Goal: Information Seeking & Learning: Learn about a topic

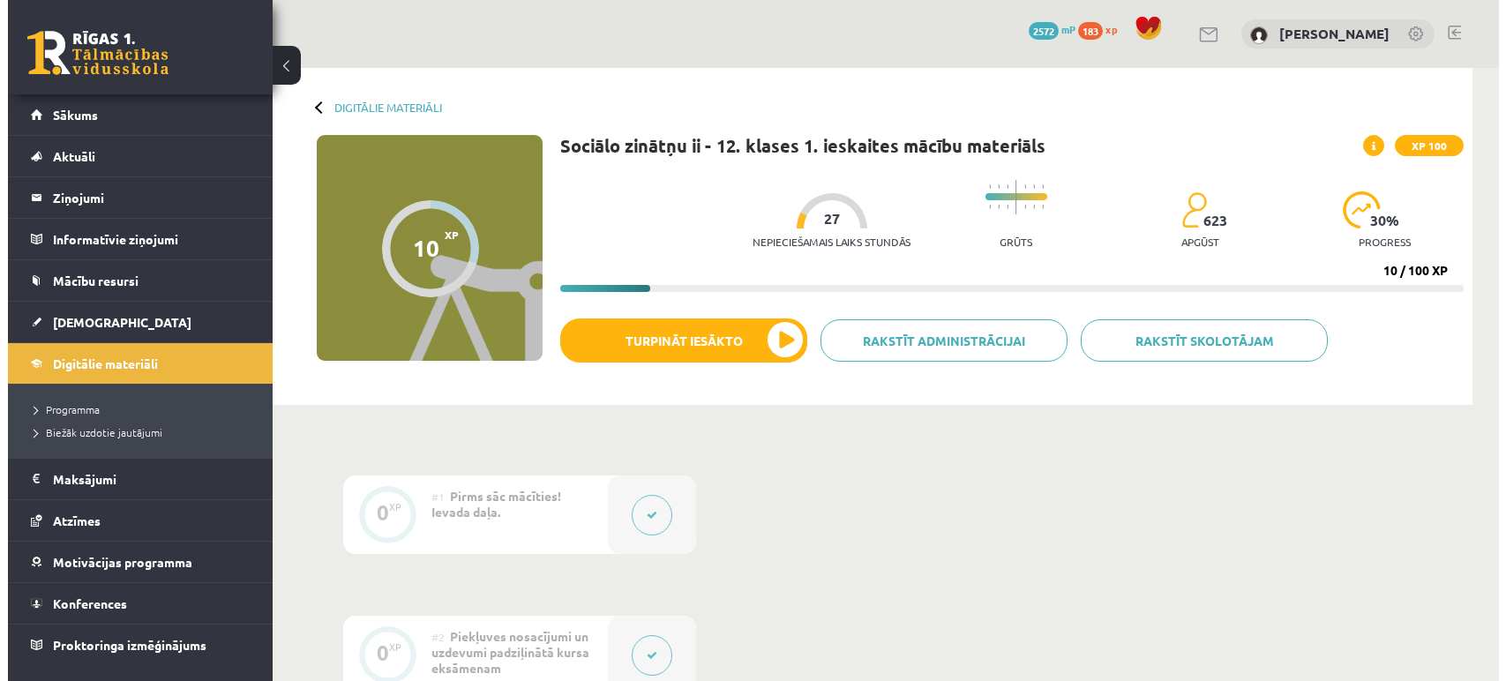
scroll to position [757, 0]
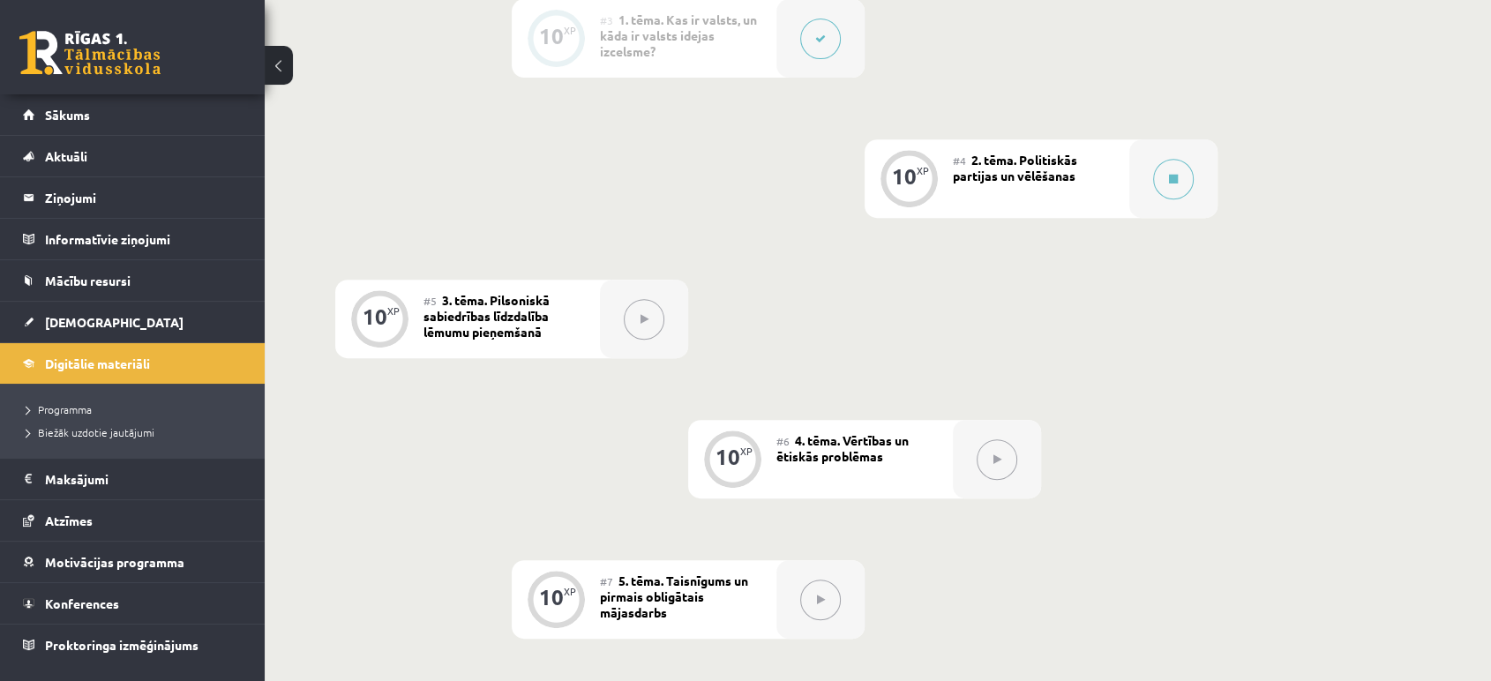
click at [1318, 239] on div "0 XP #1 Pirms sāc mācīties! Ievada daļa. 0 XP #2 Piekļuves nosacījumi un uzdevu…" at bounding box center [864, 389] width 1059 height 1341
click at [1181, 189] on button at bounding box center [1173, 179] width 41 height 41
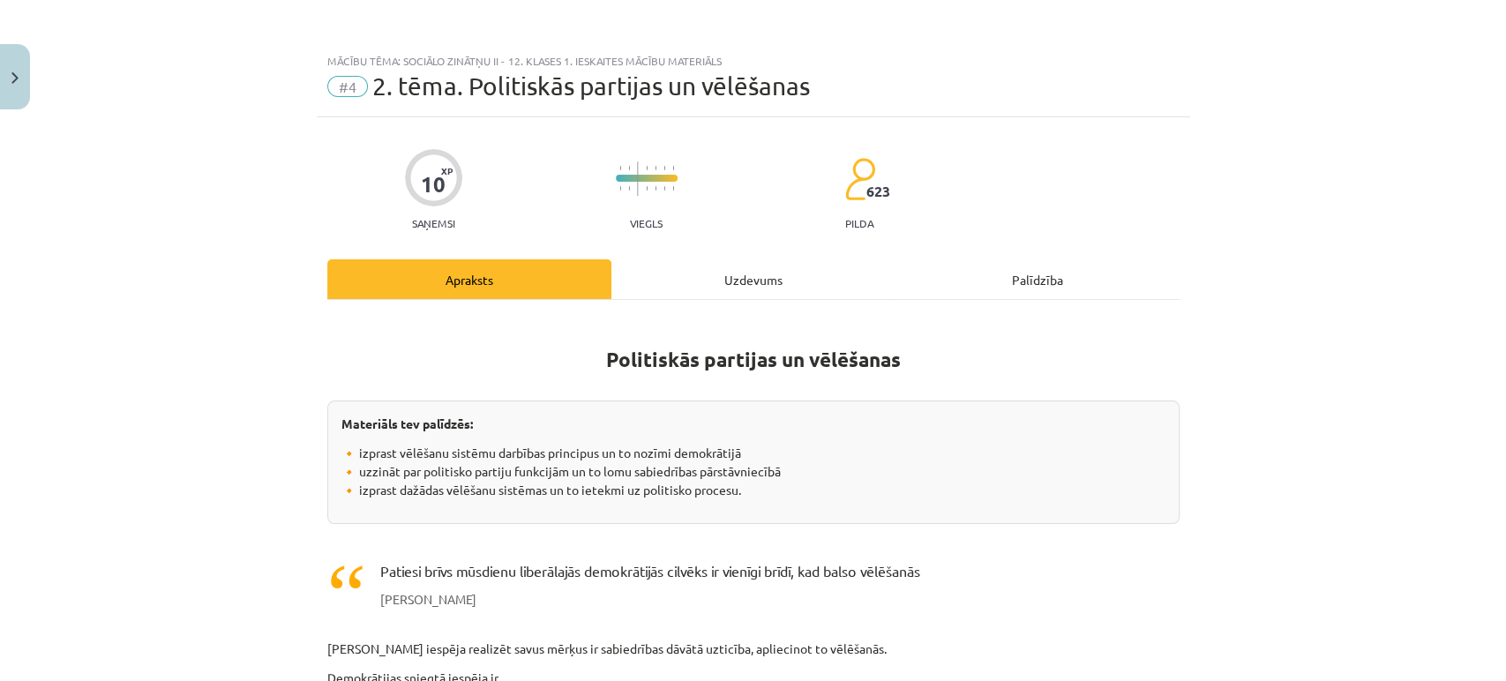
click at [1387, 311] on div "Mācību tēma: Sociālo zinātņu ii - 12. klases 1. ieskaites mācību materiāls #4 2…" at bounding box center [753, 340] width 1506 height 681
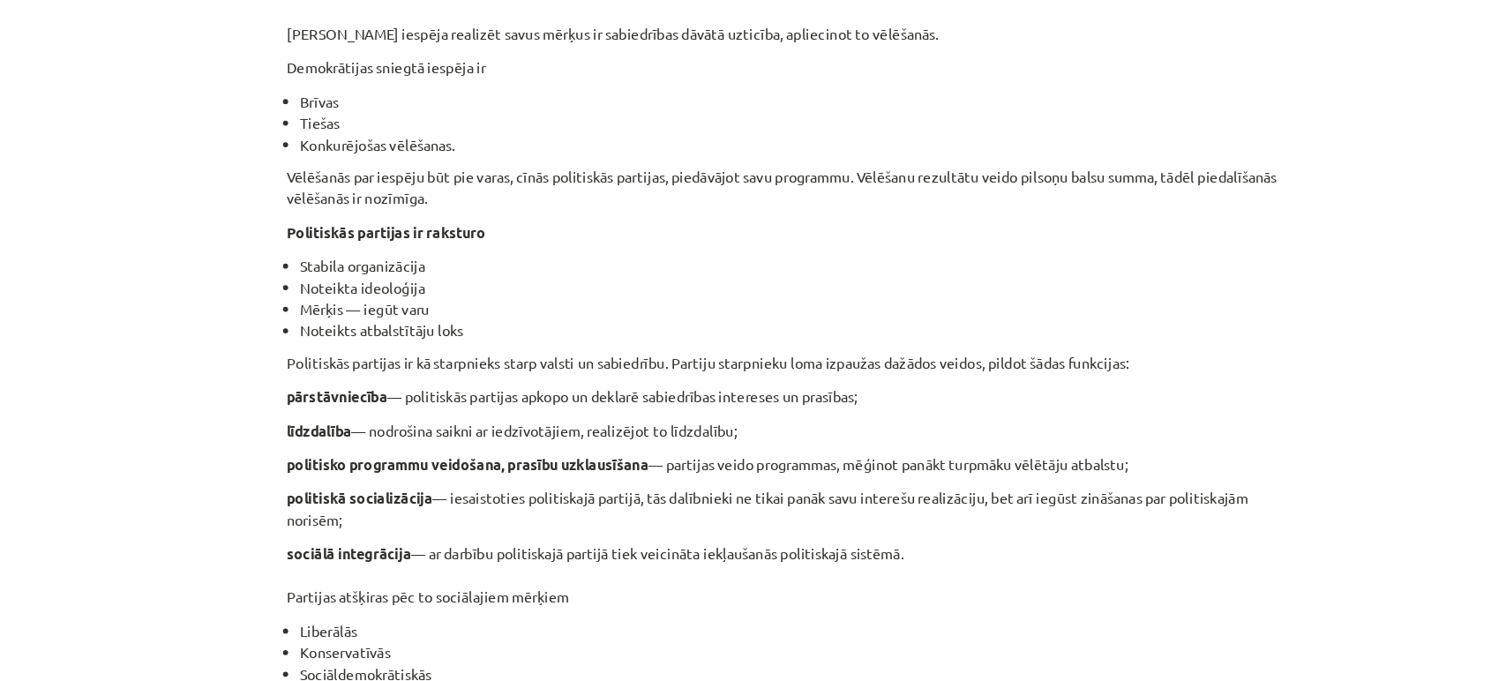
scroll to position [577, 0]
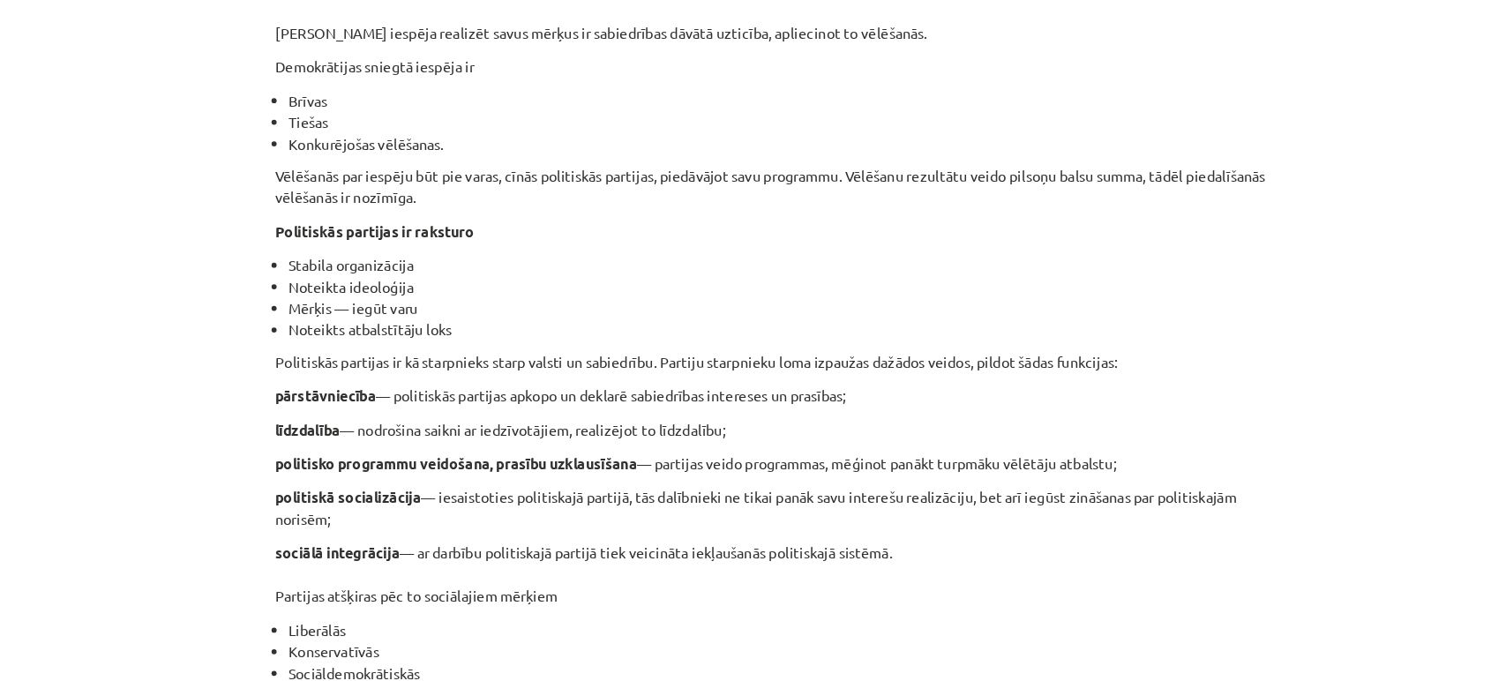
click at [1227, 465] on div "Mācību tēma: Sociālo zinātņu ii - 12. klases 1. ieskaites mācību materiāls #4 2…" at bounding box center [753, 340] width 1506 height 681
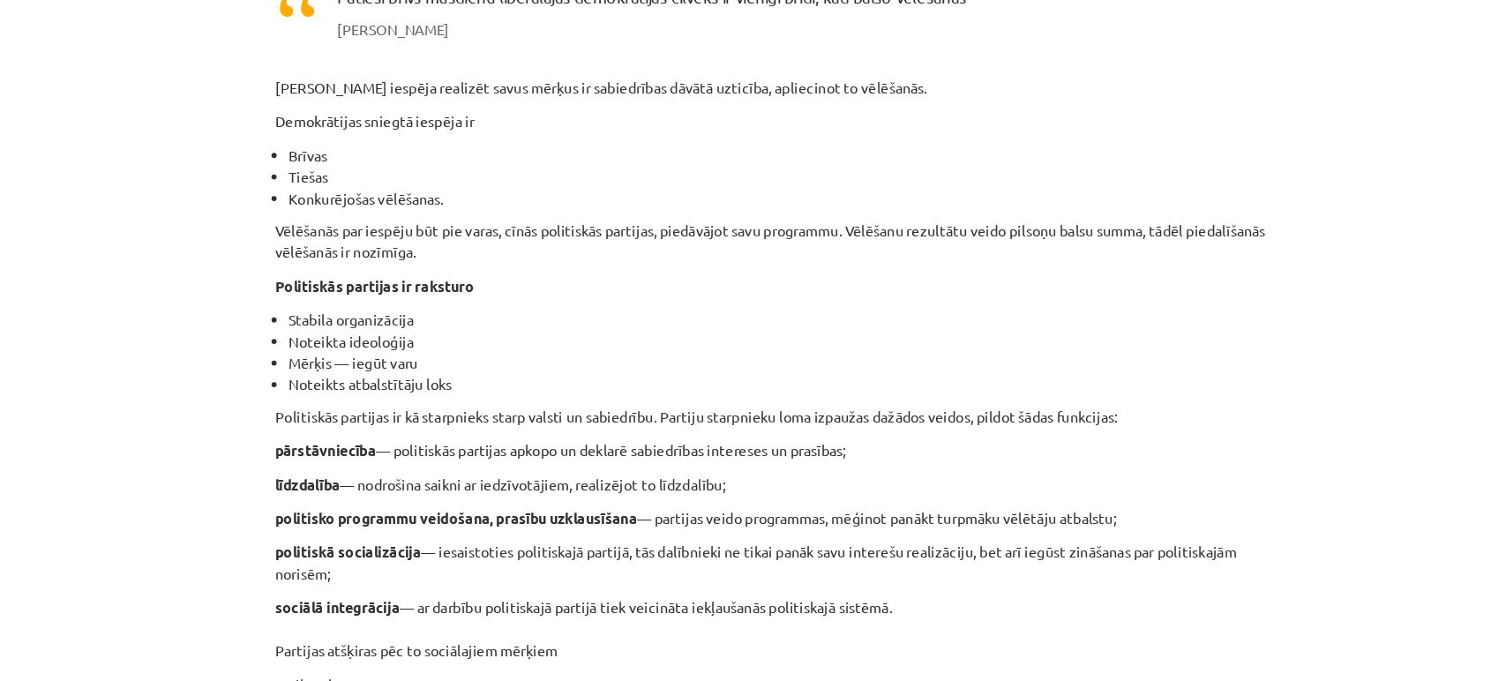
scroll to position [529, 0]
click at [1252, 335] on div "Mācību tēma: Sociālo zinātņu ii - 12. klases 1. ieskaites mācību materiāls #4 2…" at bounding box center [753, 340] width 1506 height 681
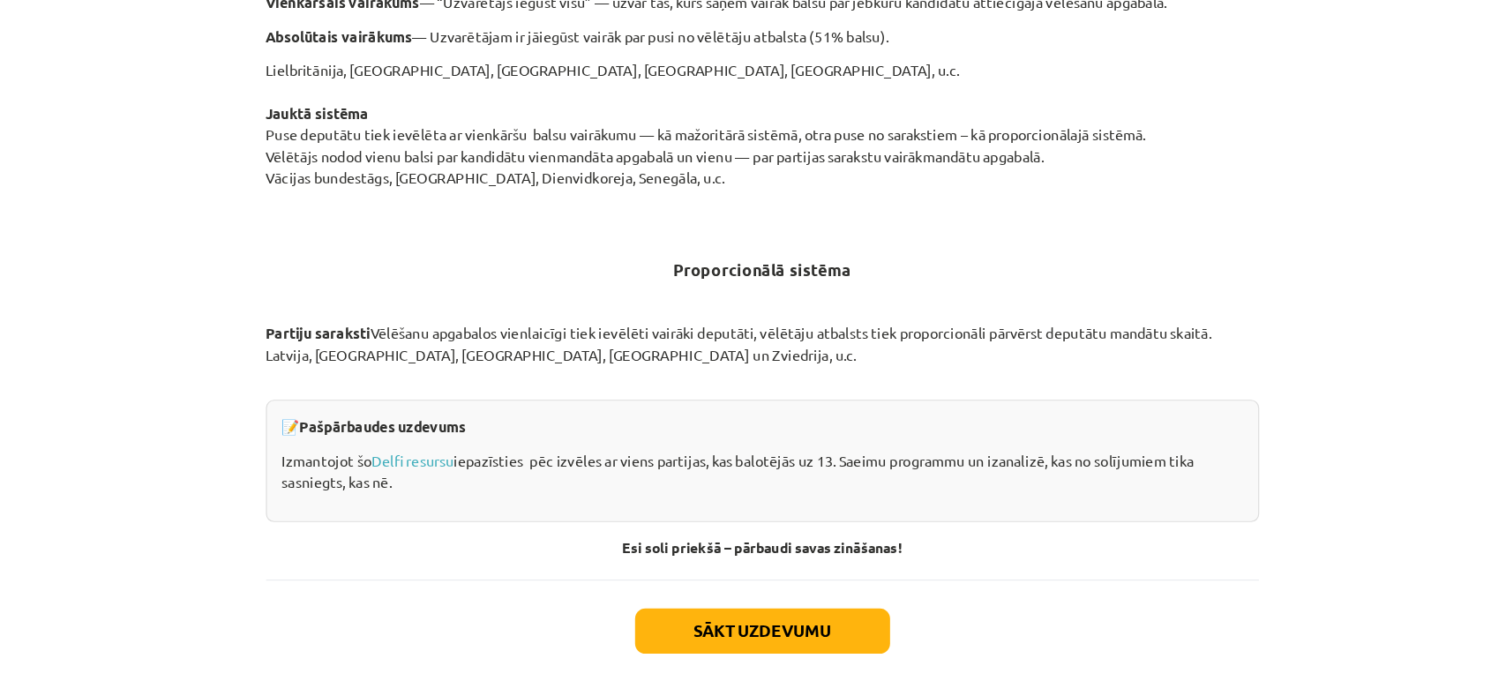
scroll to position [1786, 0]
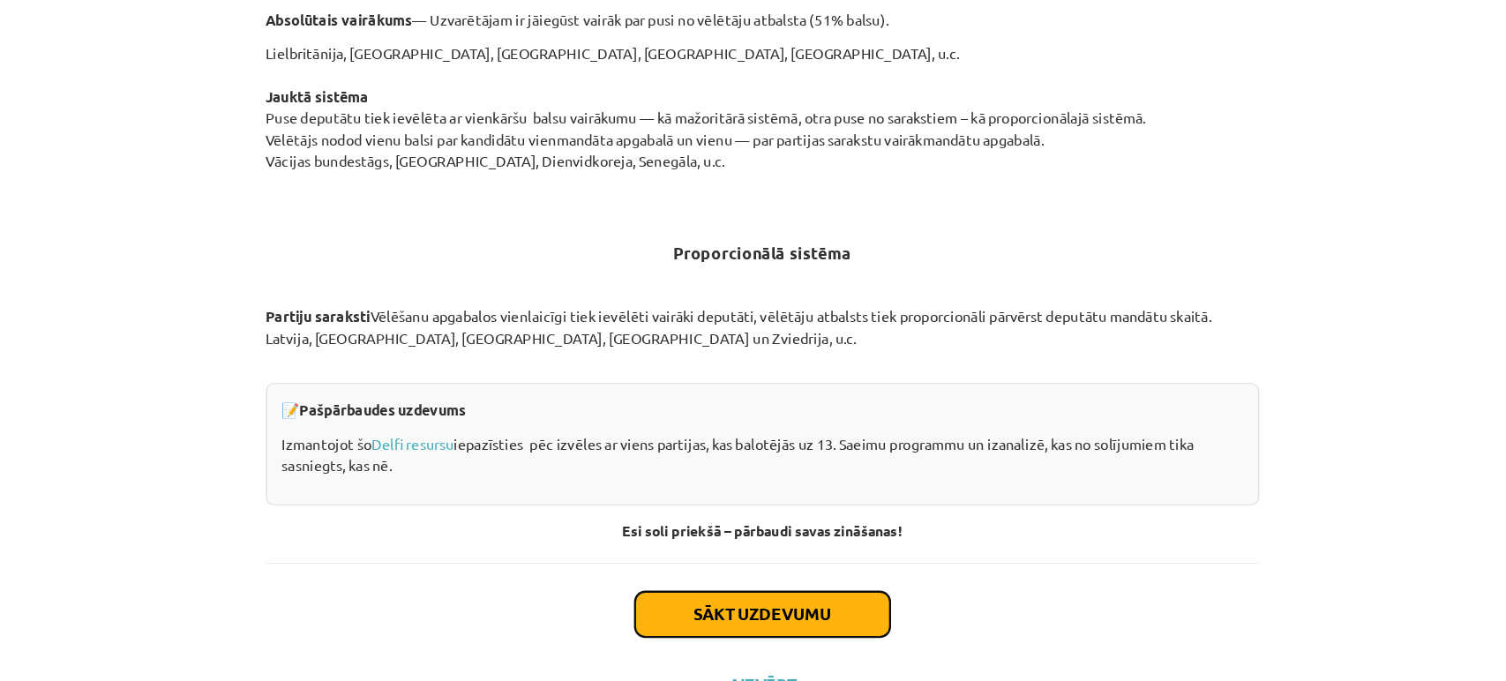
click at [802, 537] on button "Sākt uzdevumu" at bounding box center [753, 551] width 219 height 39
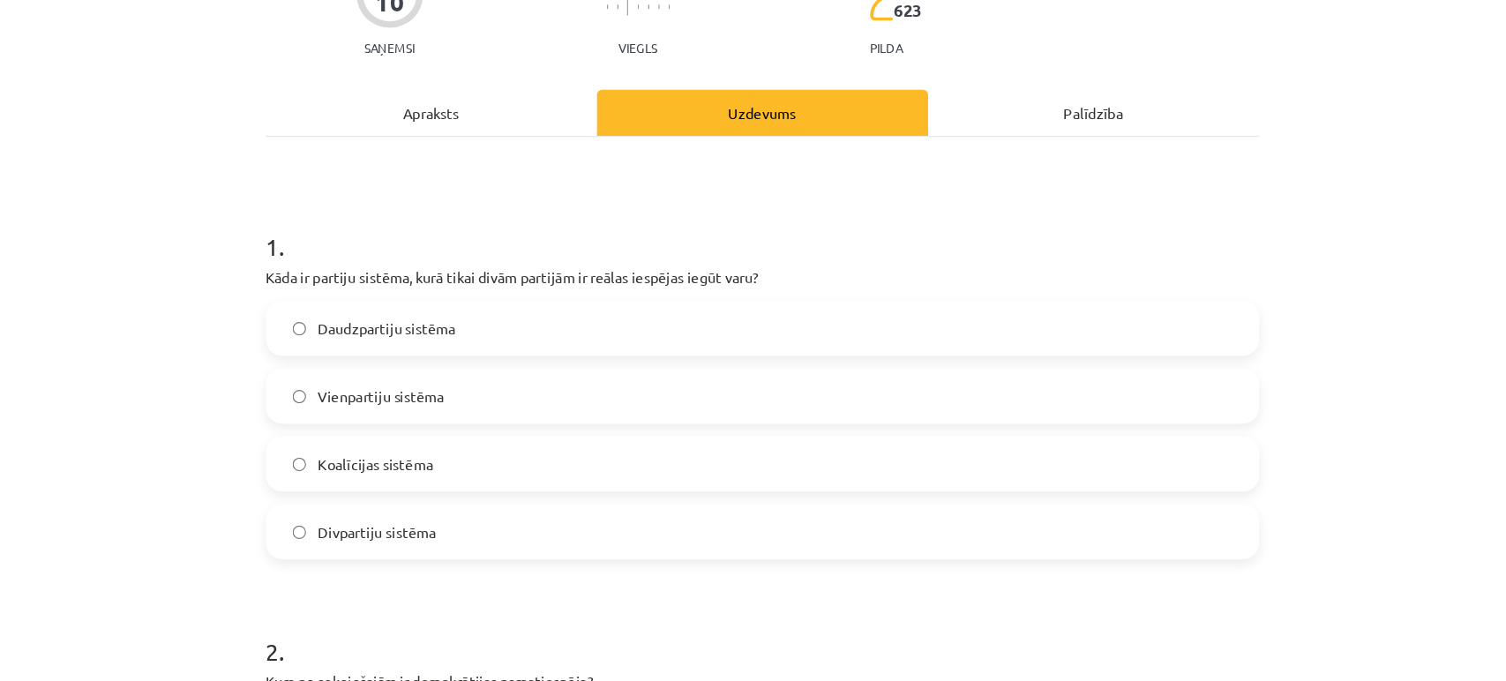
scroll to position [84, 0]
click at [679, 333] on p "Kāda ir partiju sistēma, kurā tikai divām partijām ir reālas iespējas iegūt var…" at bounding box center [753, 336] width 852 height 19
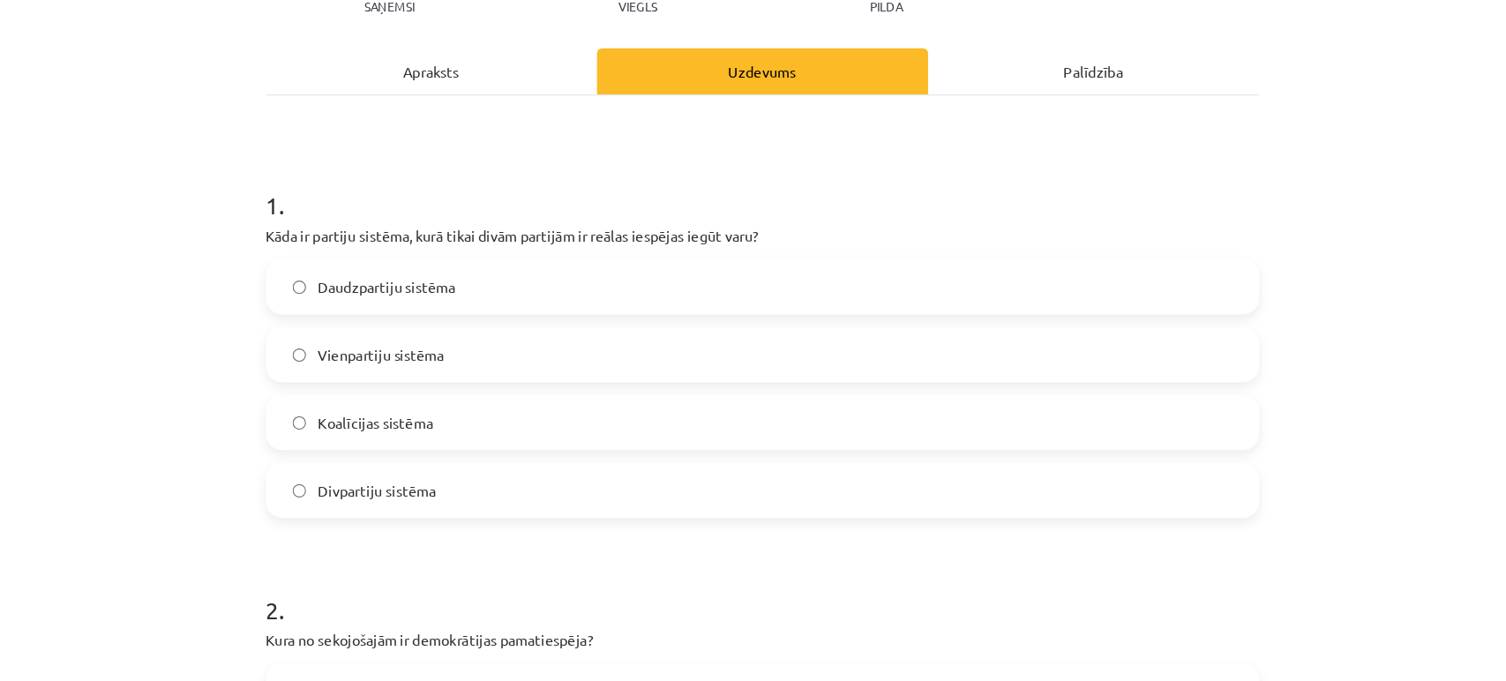
click at [537, 326] on label "Daudzpartiju sistēma" at bounding box center [753, 342] width 849 height 44
click at [431, 508] on span "Divpartiju sistēma" at bounding box center [422, 517] width 101 height 19
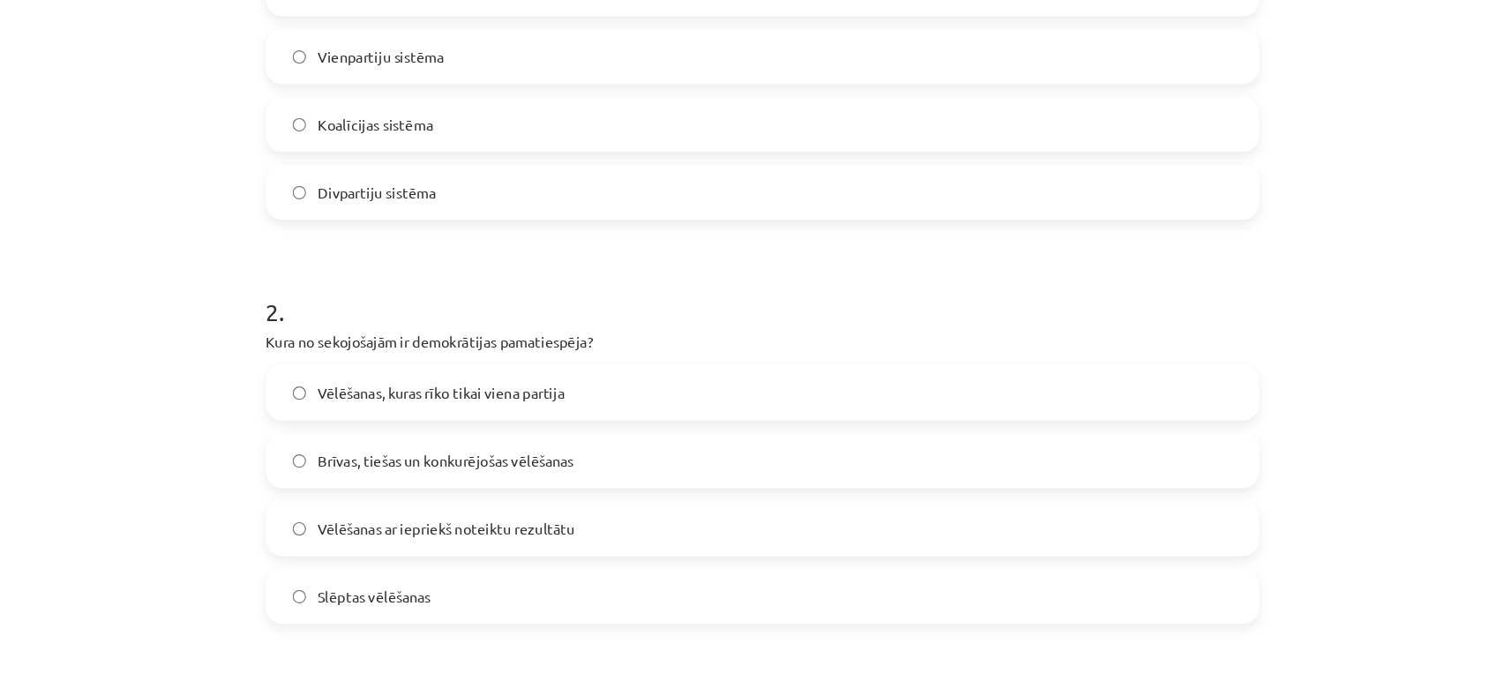
scroll to position [377, 0]
click at [442, 501] on label "Brīvas, tiešas un konkurējošas vēlēšanas" at bounding box center [753, 492] width 849 height 44
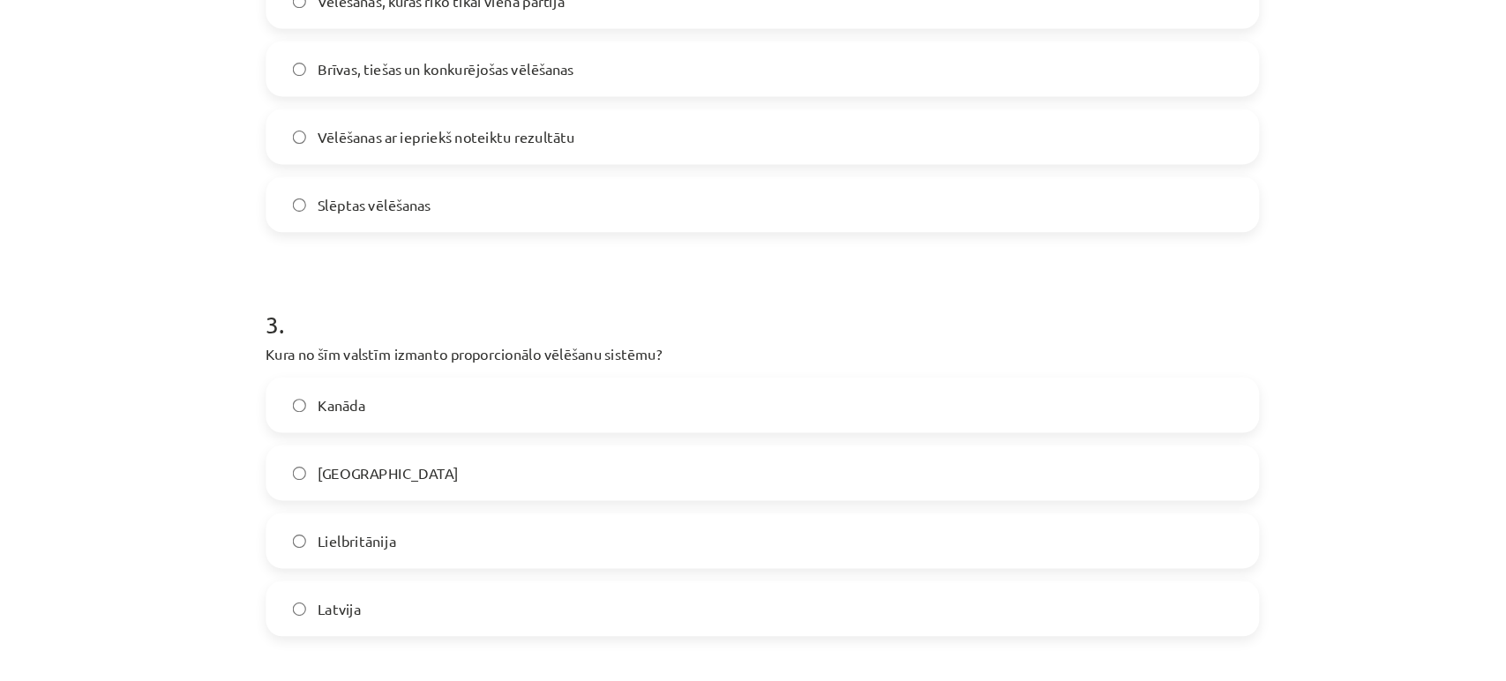
scroll to position [715, 0]
click at [388, 615] on span "Latvija" at bounding box center [390, 617] width 37 height 19
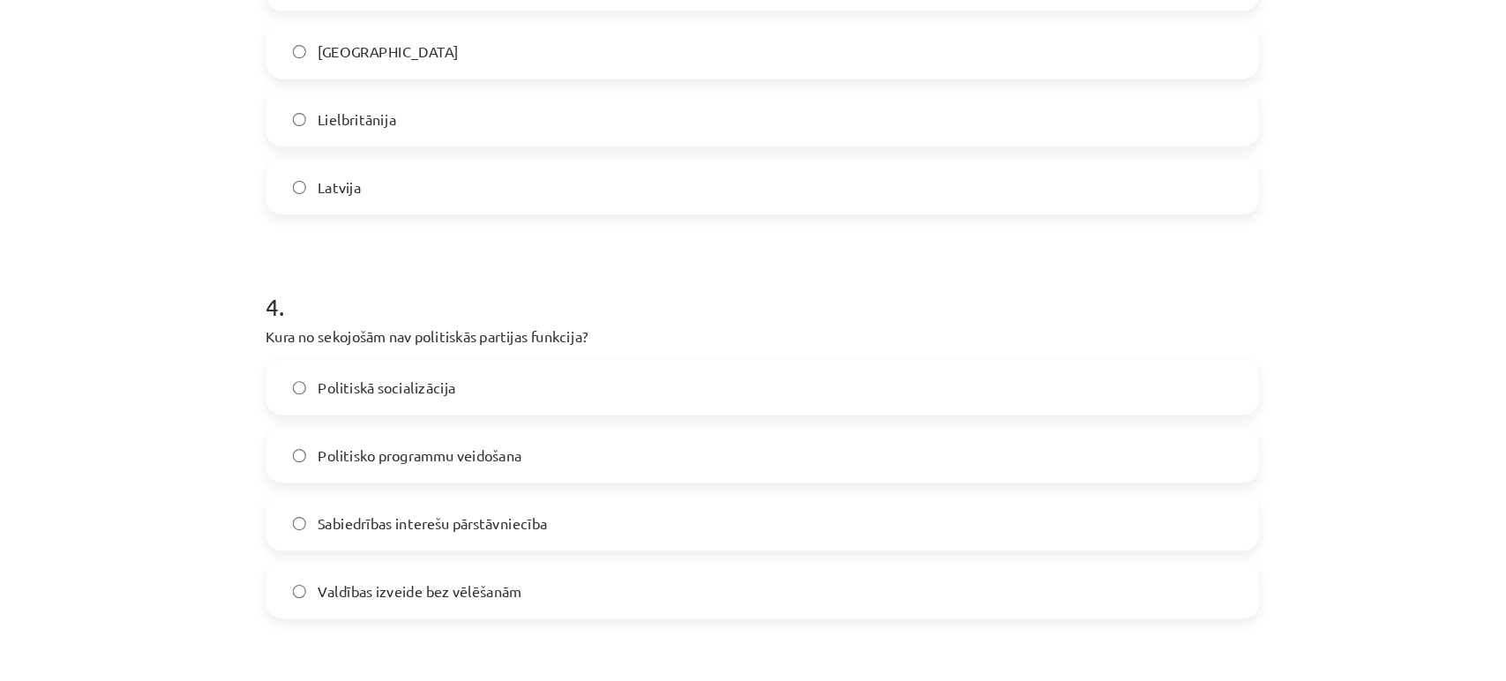
scroll to position [1093, 0]
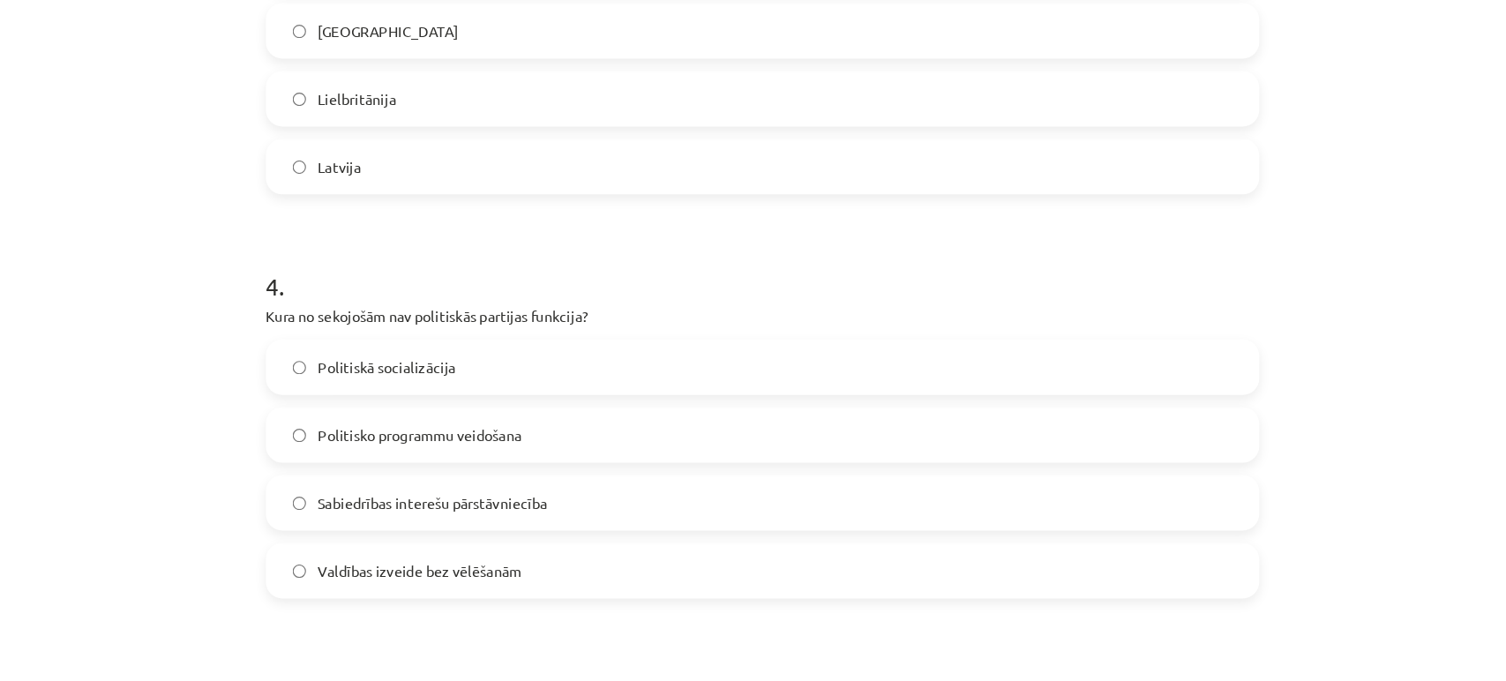
click at [408, 598] on label "Valdības izveide bez vēlēšanām" at bounding box center [753, 586] width 849 height 44
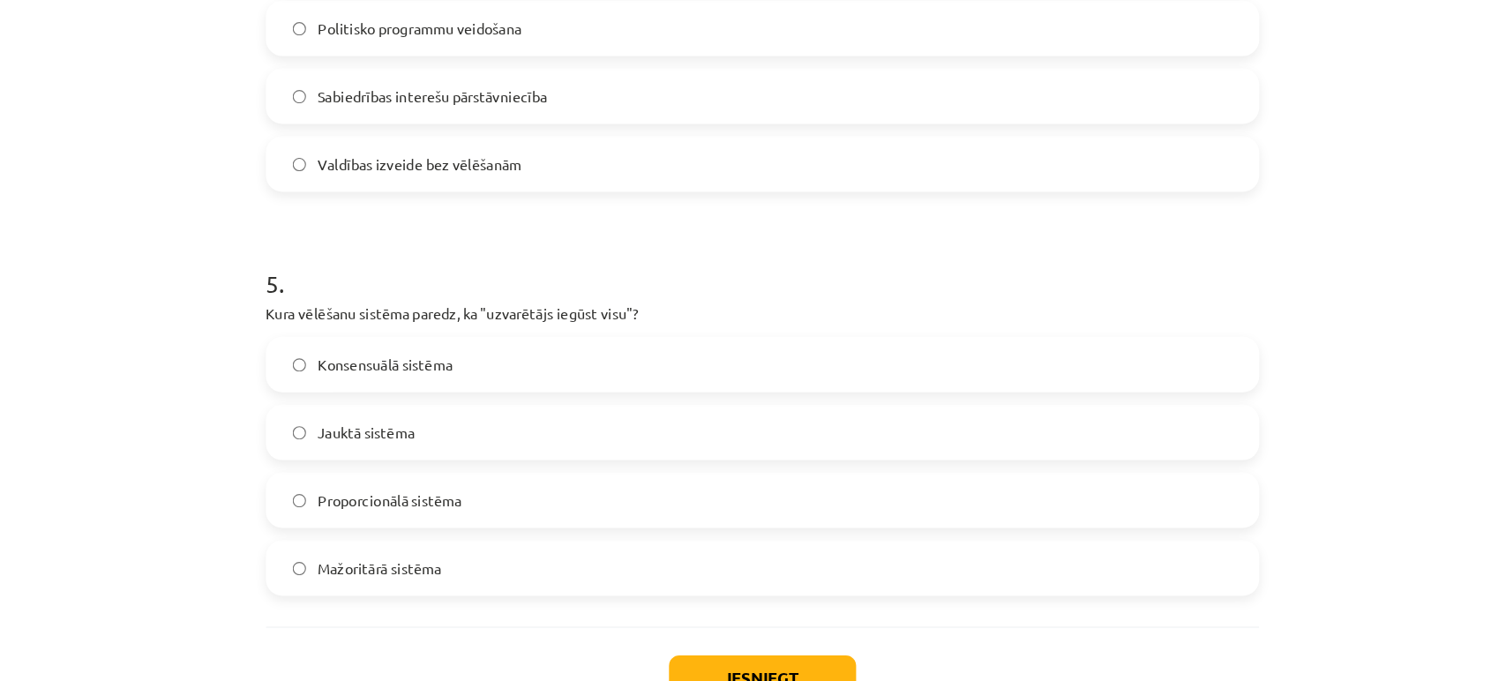
scroll to position [1446, 0]
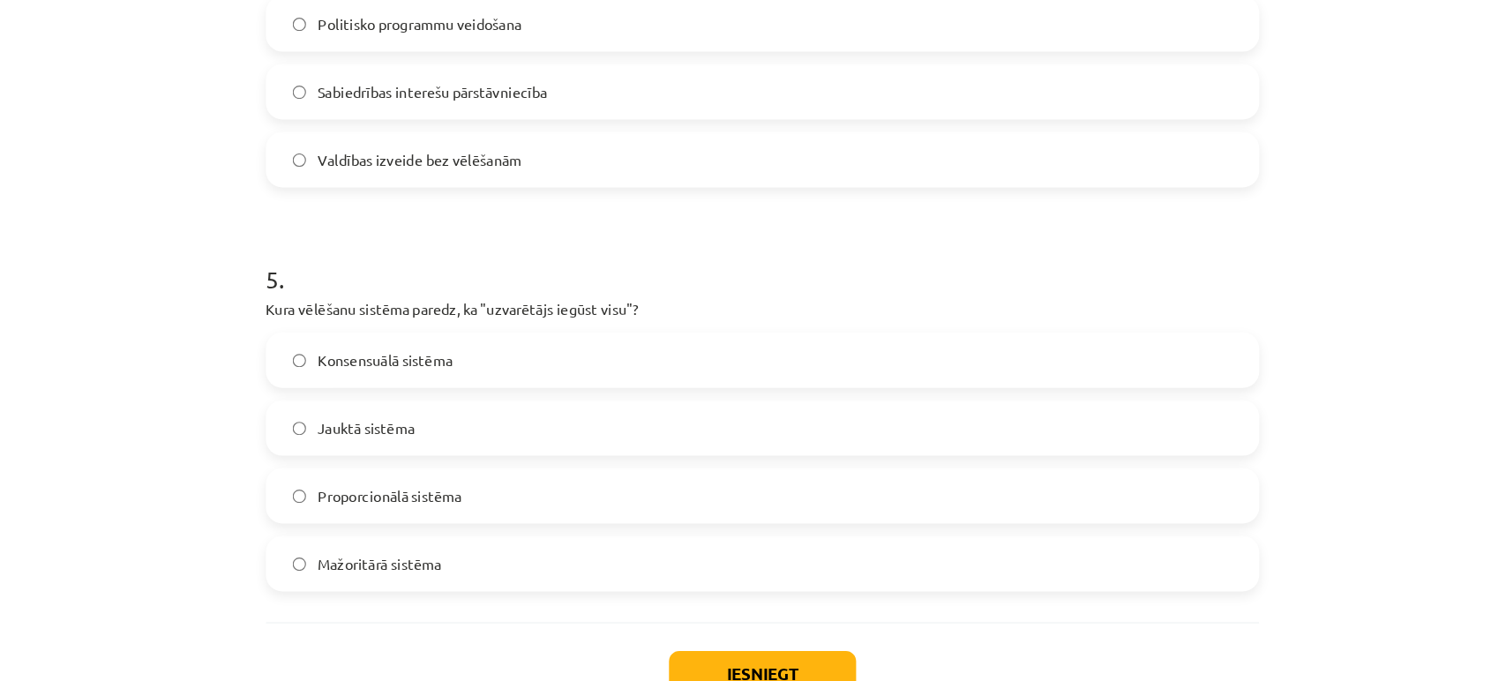
click at [386, 576] on span "Mažoritārā sistēma" at bounding box center [425, 580] width 106 height 19
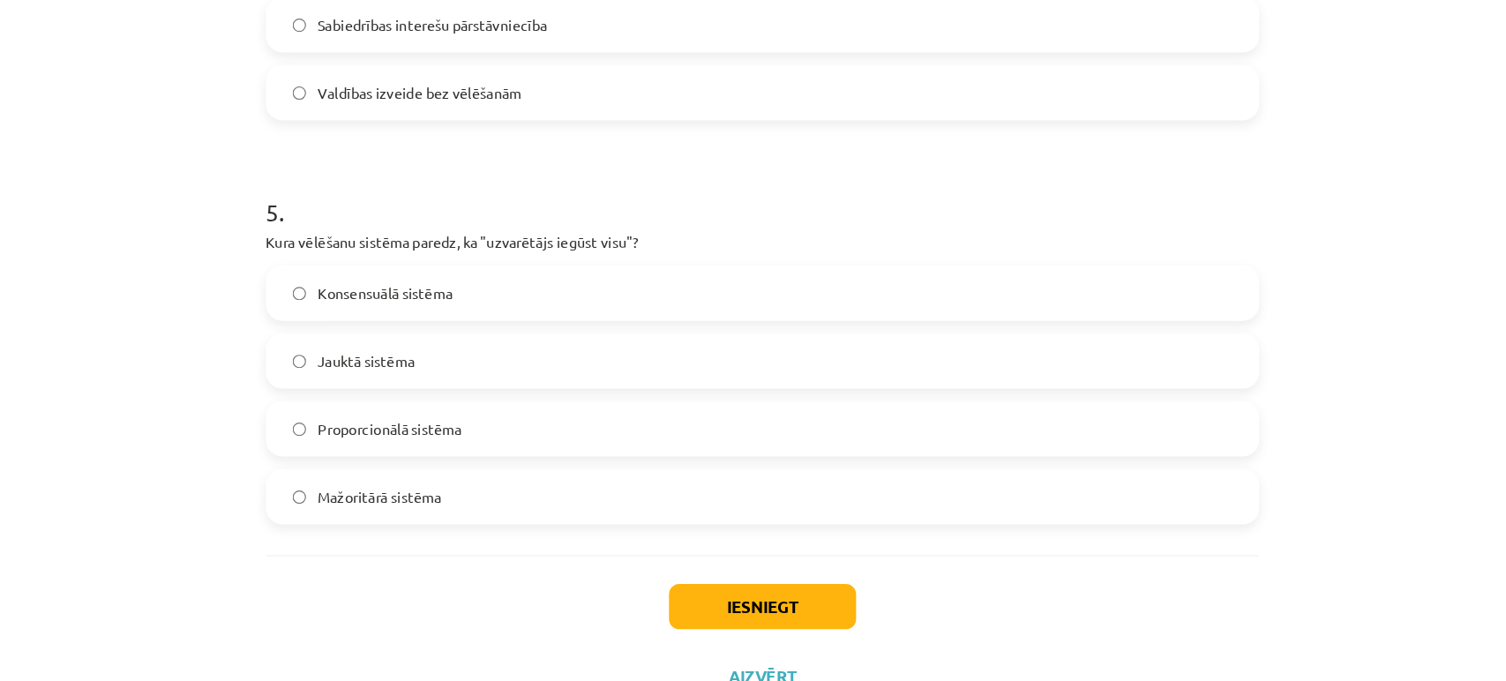
scroll to position [1504, 0]
click at [717, 601] on button "Iesniegt" at bounding box center [753, 615] width 161 height 39
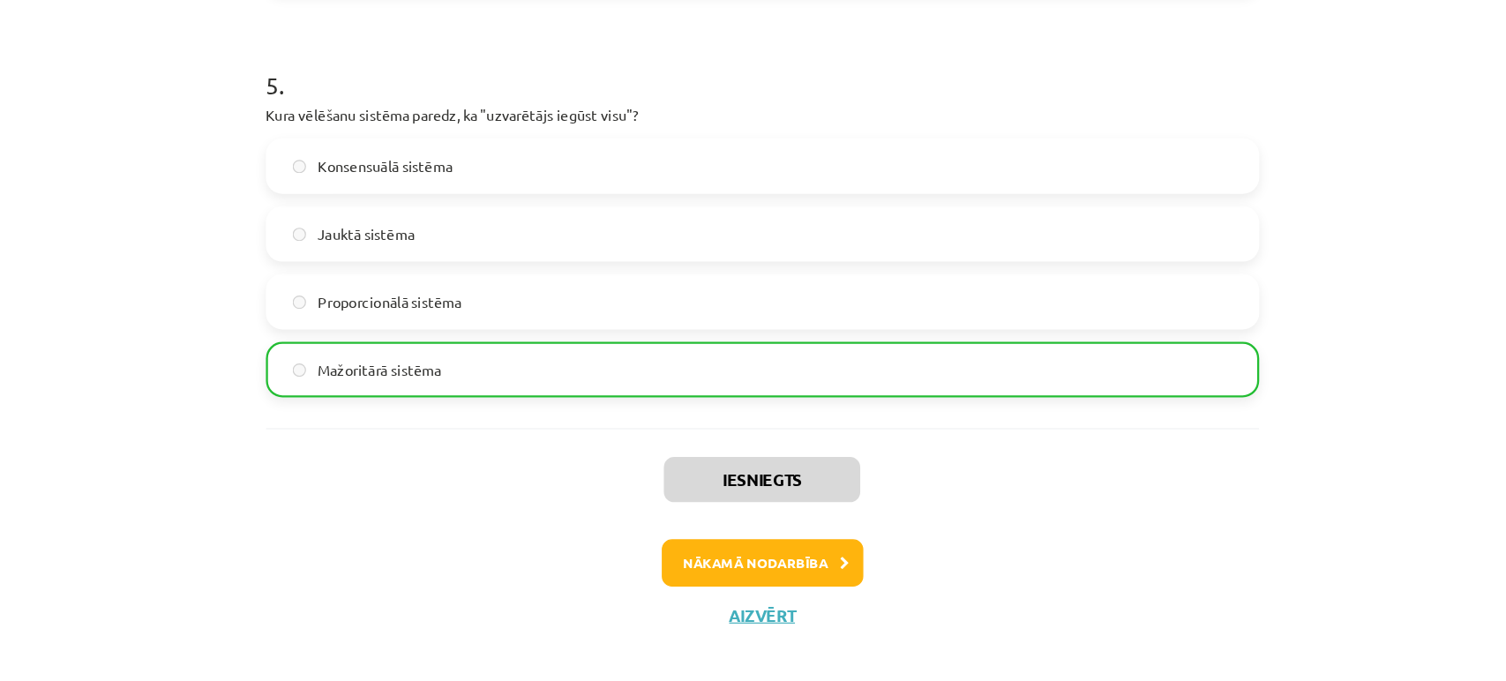
scroll to position [1616, 0]
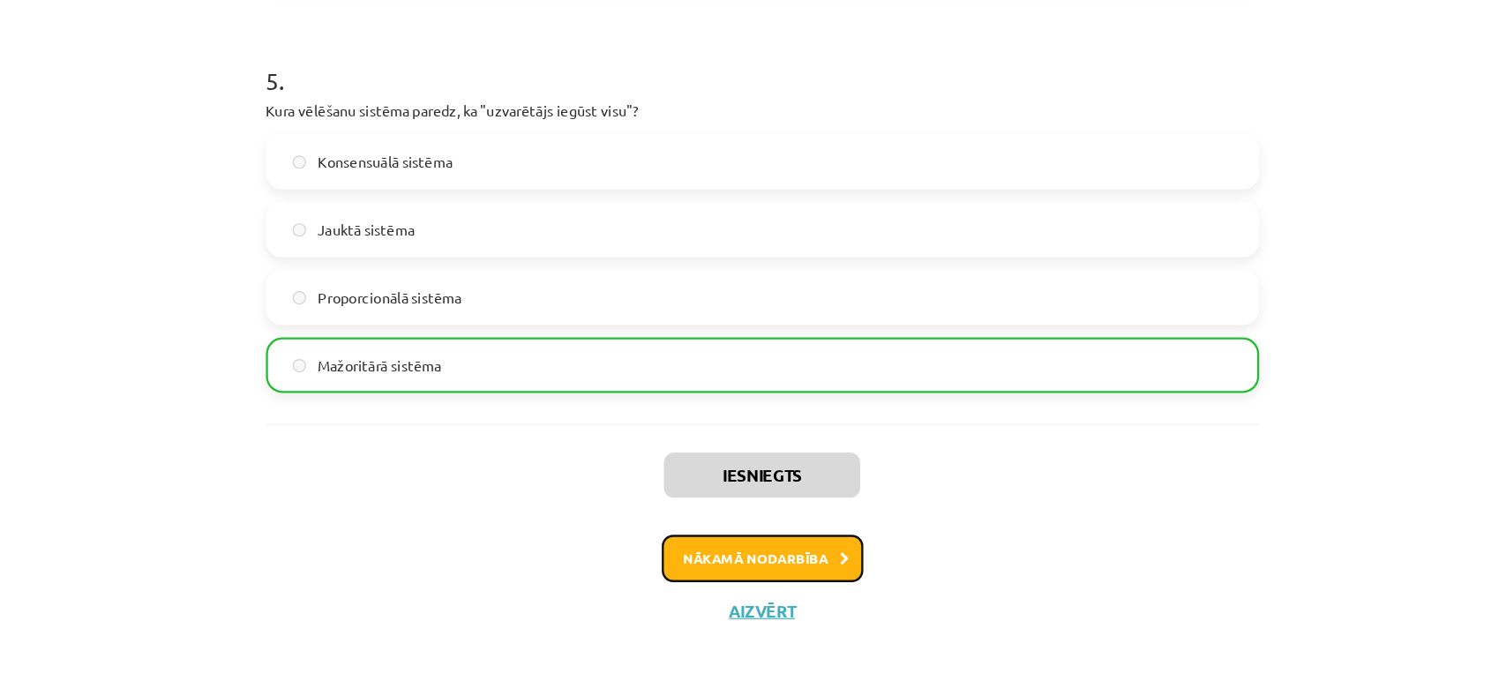
click at [735, 584] on button "Nākamā nodarbība" at bounding box center [753, 575] width 173 height 41
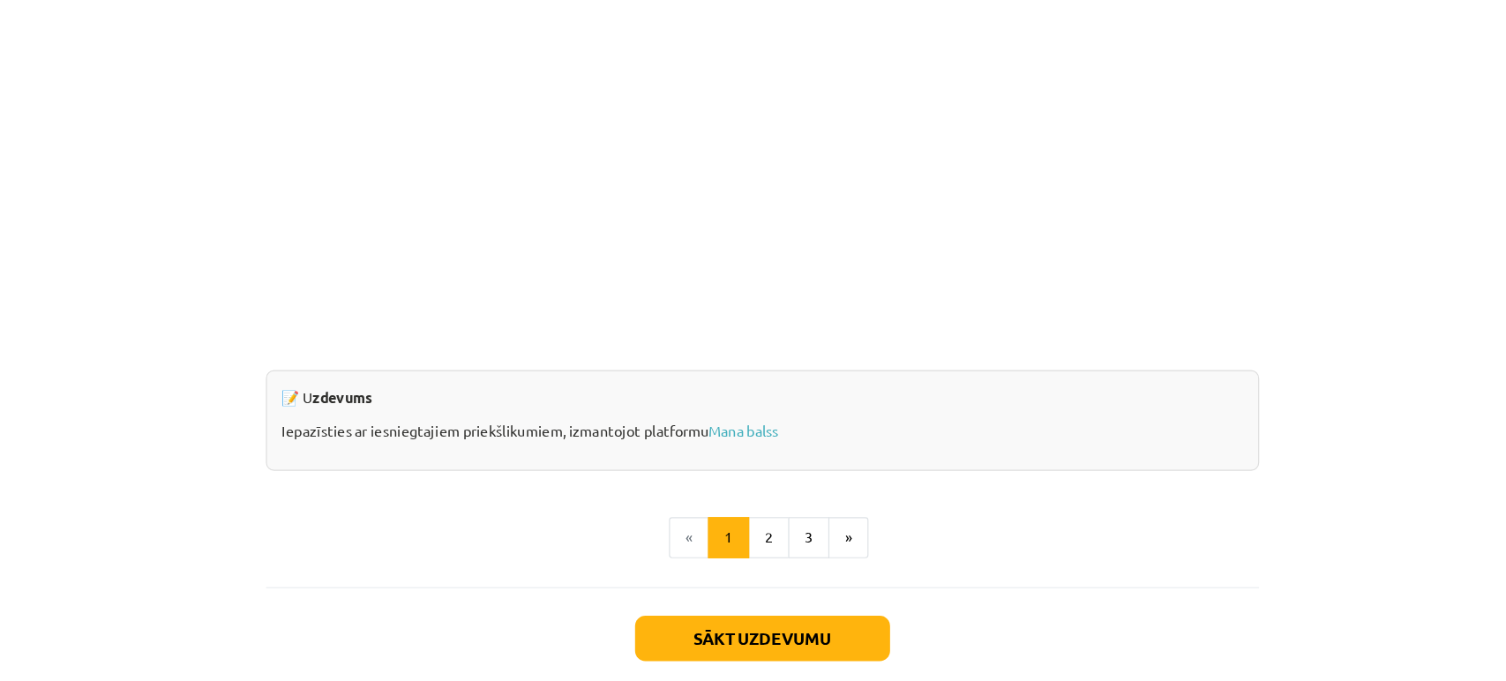
scroll to position [753, 0]
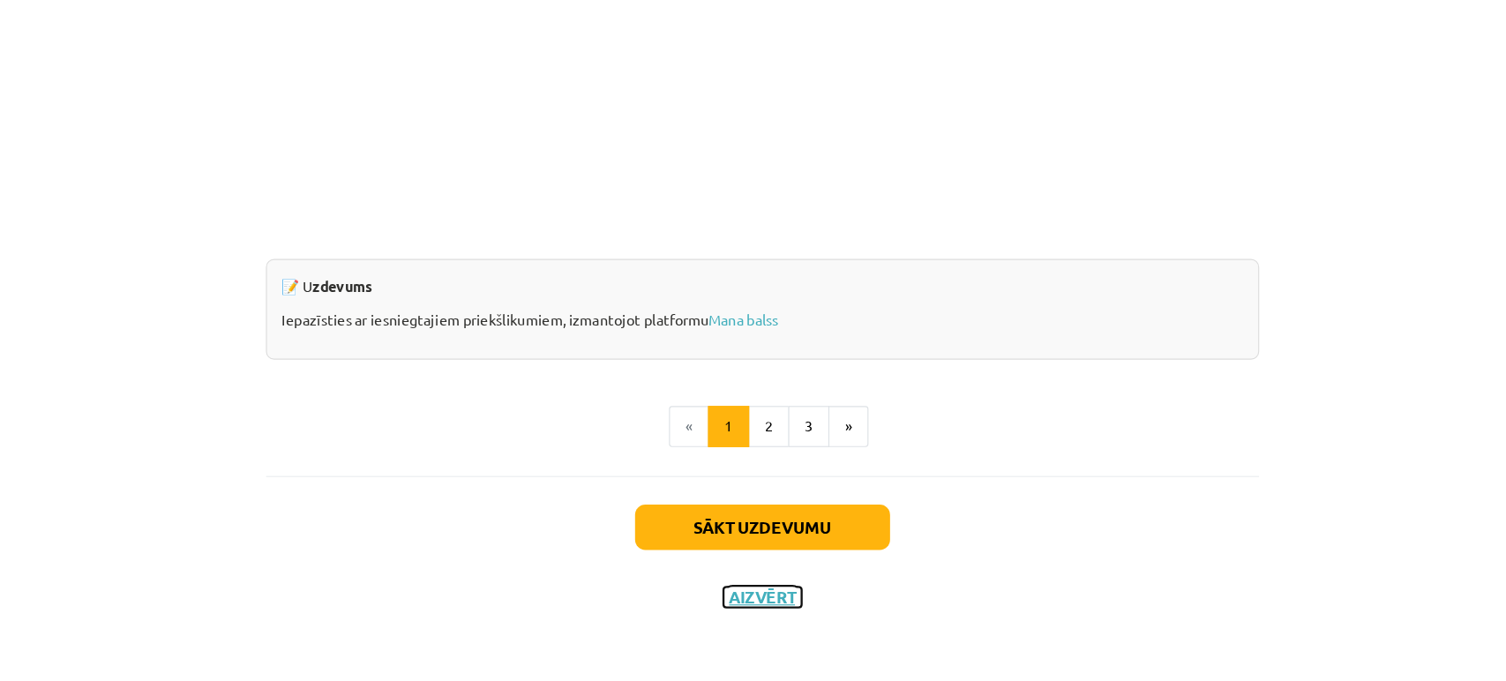
click at [754, 611] on button "Aizvērt" at bounding box center [753, 609] width 67 height 18
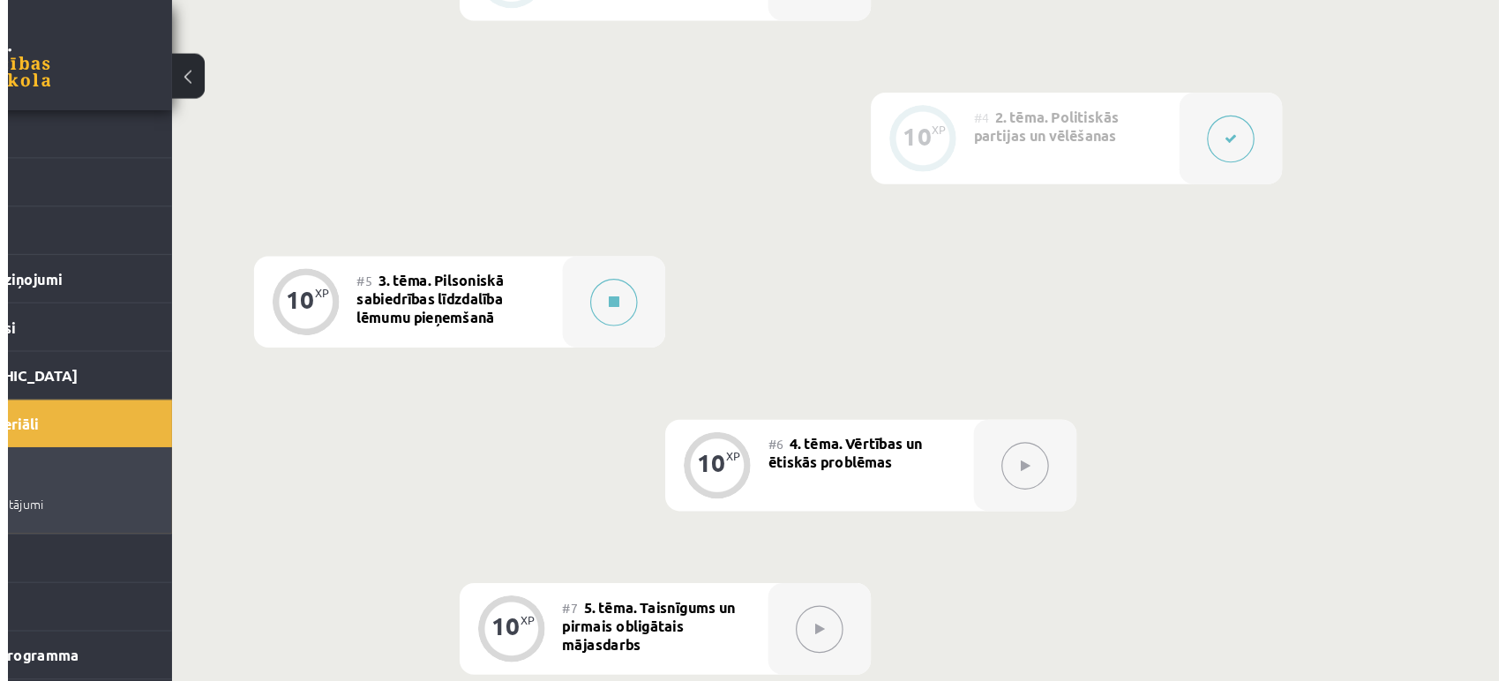
scroll to position [813, 0]
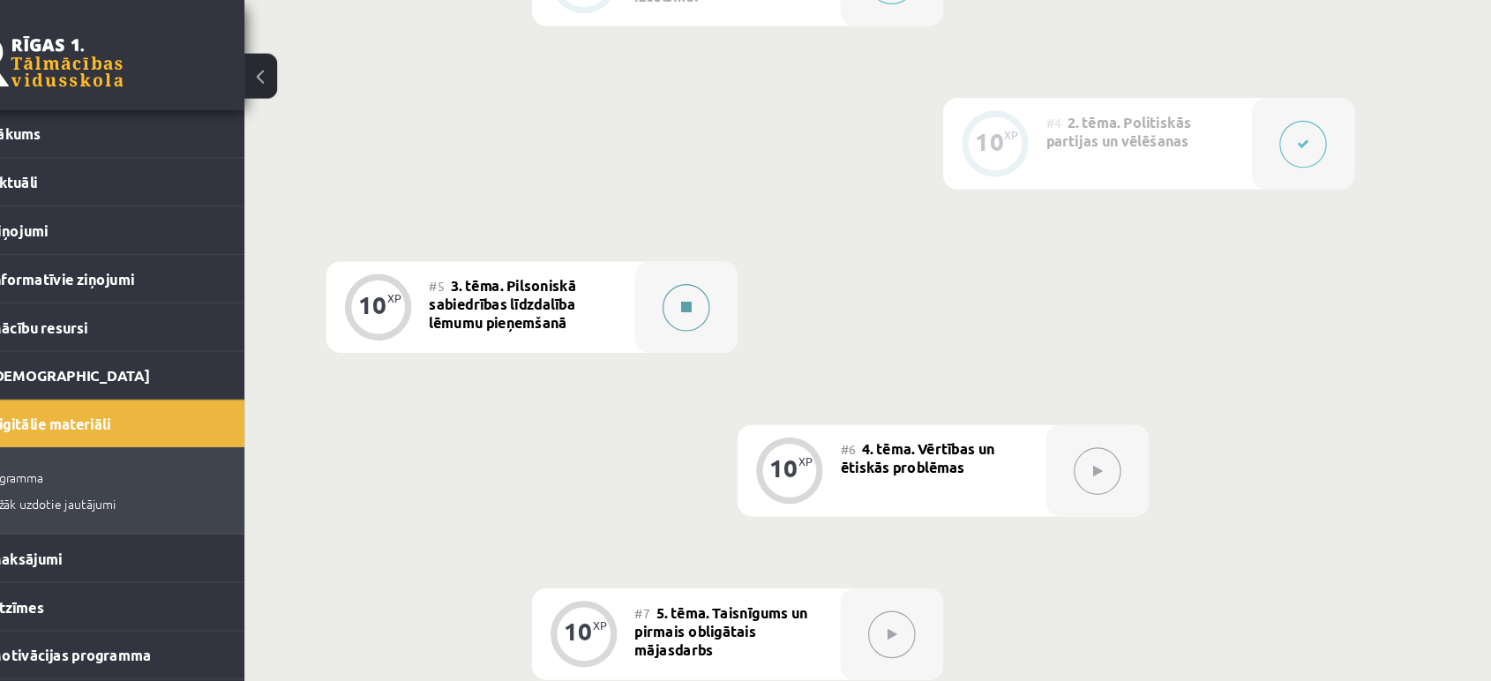
click at [637, 271] on button at bounding box center [644, 263] width 41 height 41
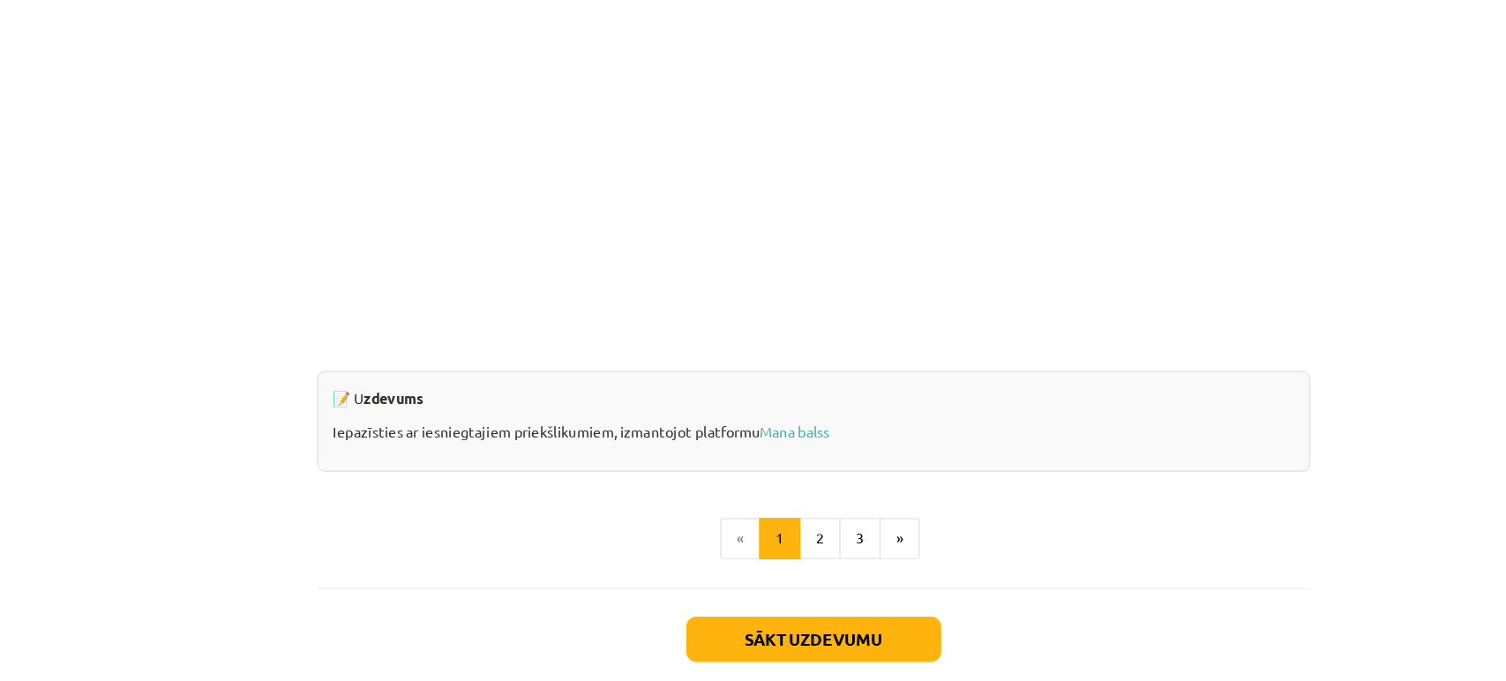
scroll to position [813, 0]
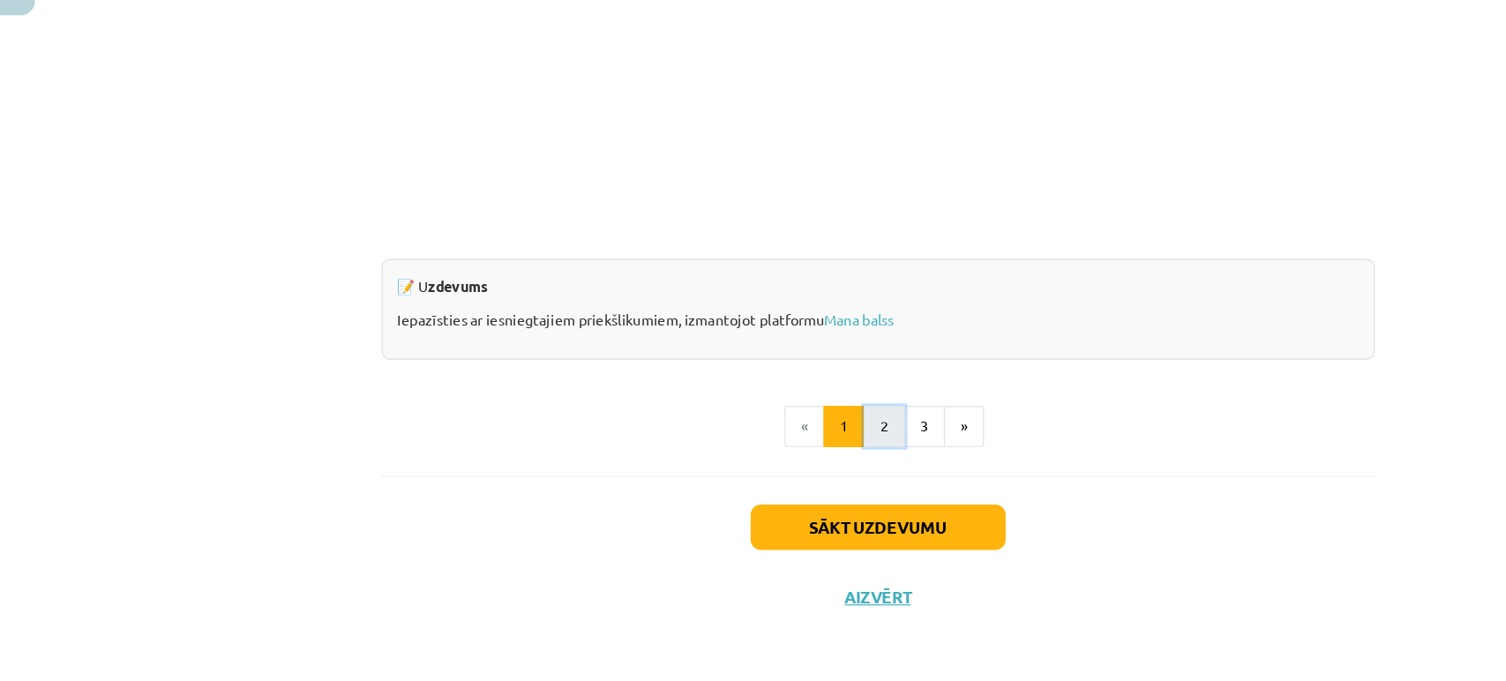
click at [741, 473] on button "2" at bounding box center [758, 462] width 35 height 35
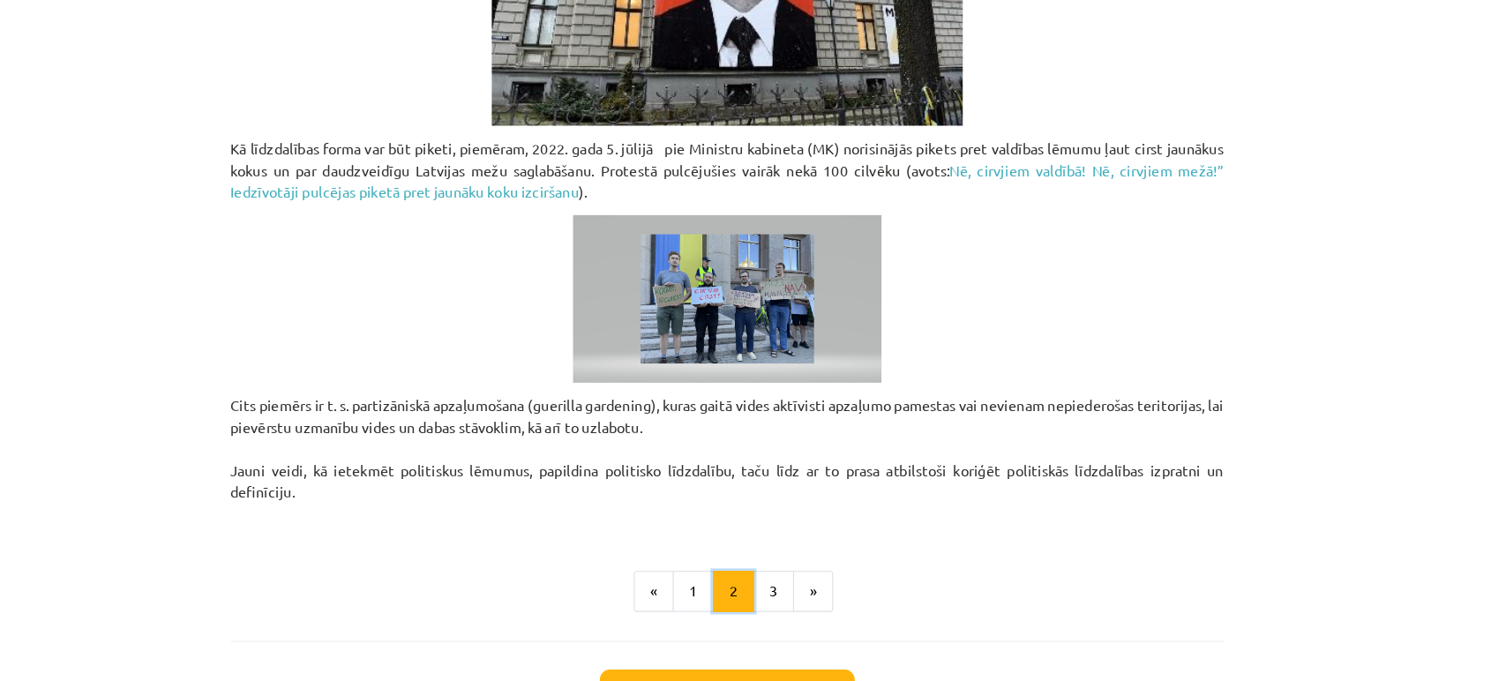
scroll to position [1337, 0]
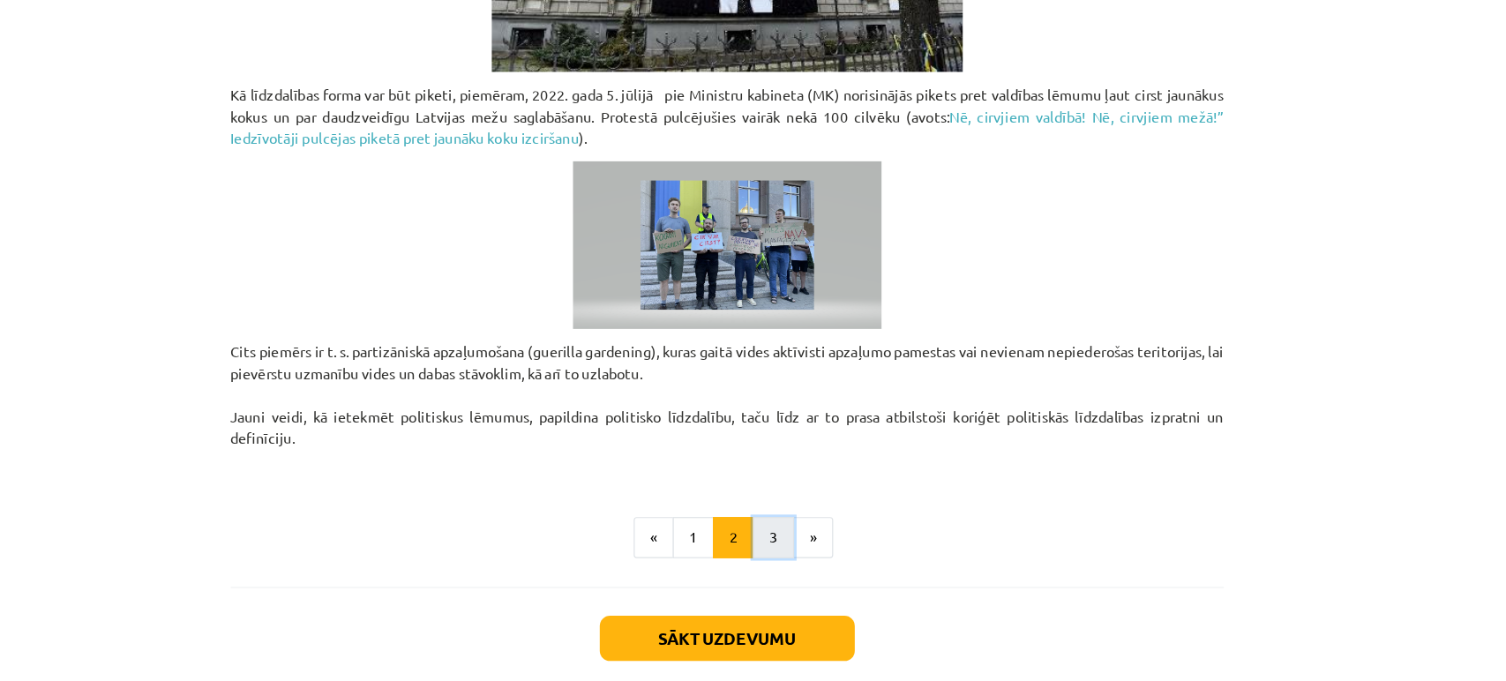
click at [792, 465] on button "3" at bounding box center [792, 462] width 35 height 35
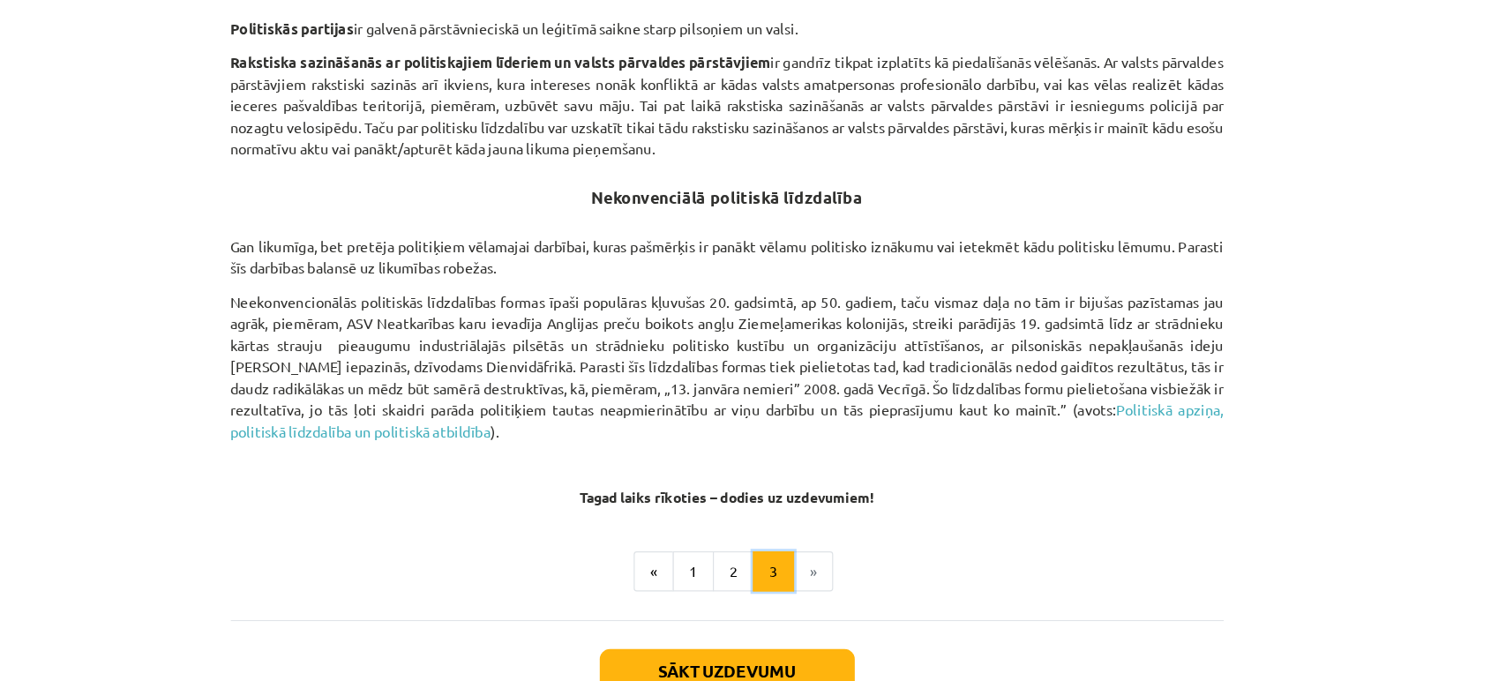
scroll to position [1195, 0]
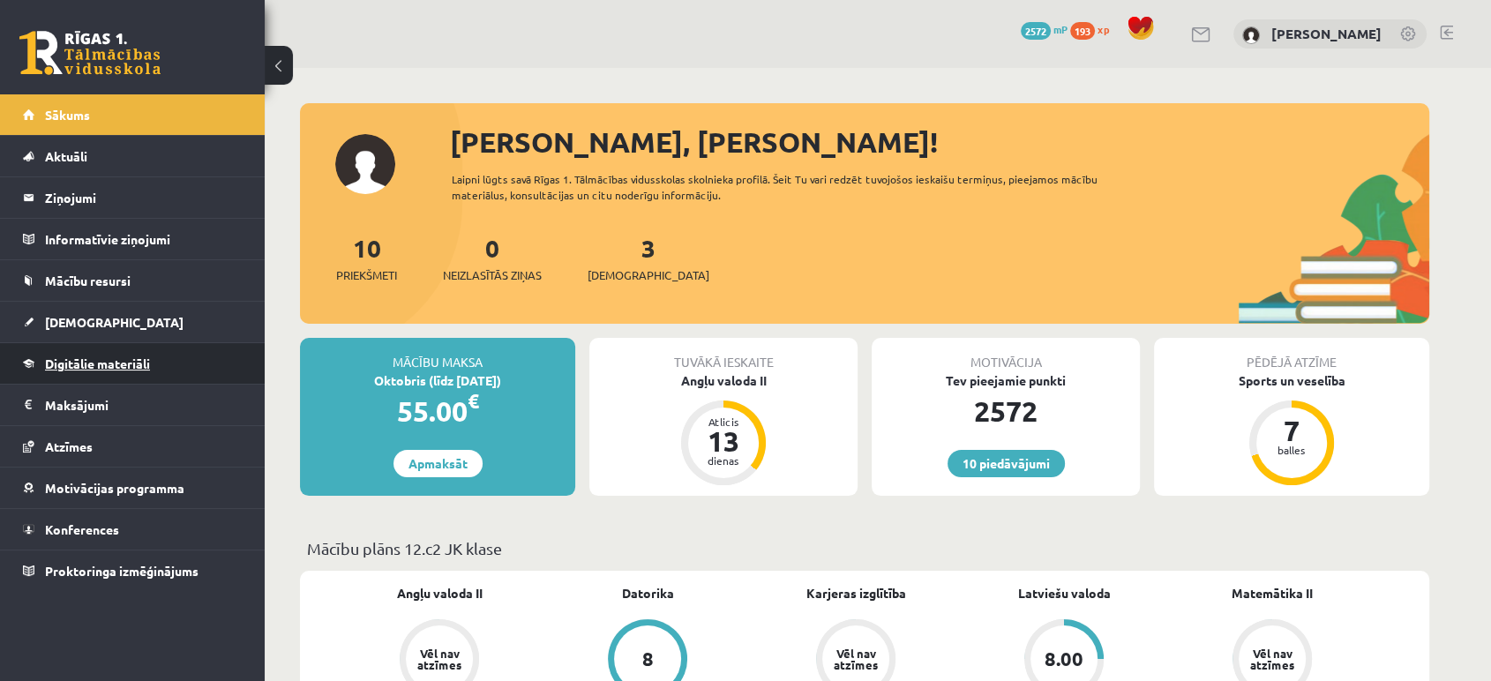
click at [131, 370] on link "Digitālie materiāli" at bounding box center [133, 363] width 220 height 41
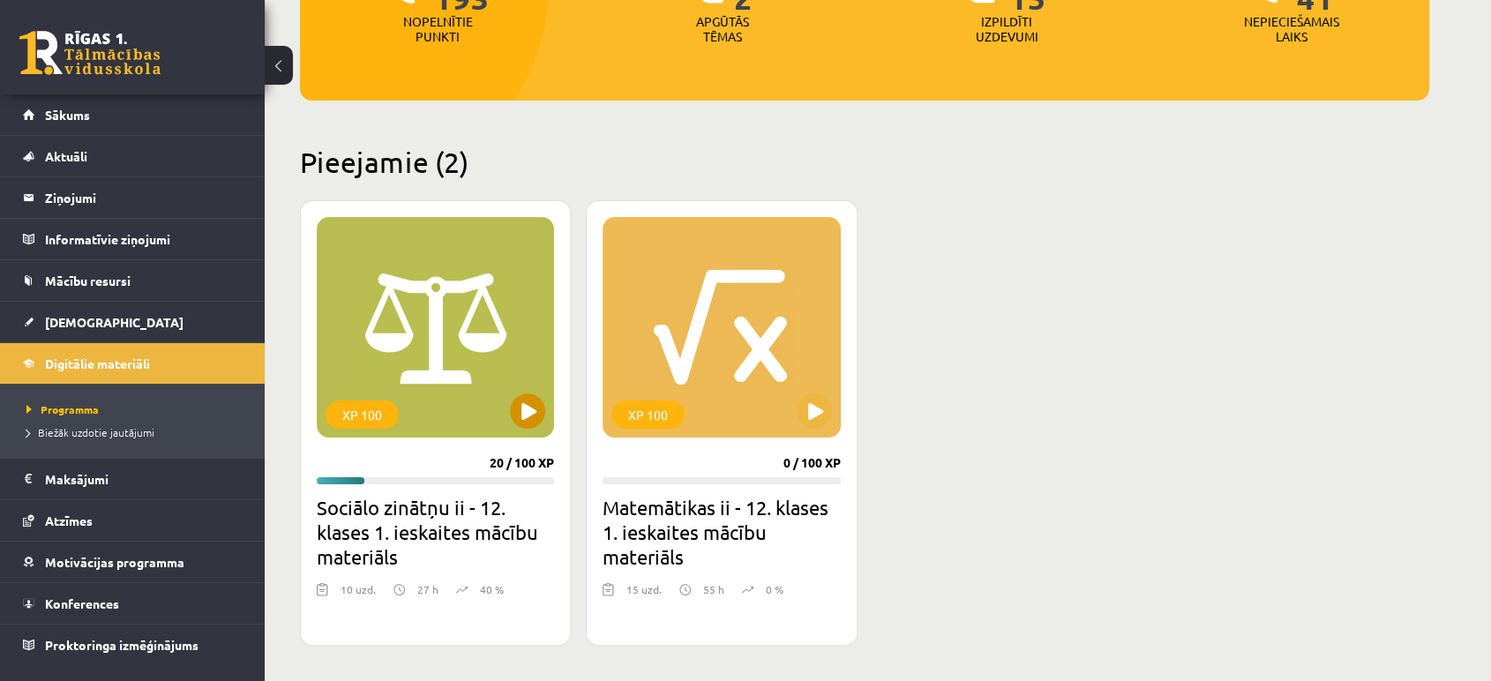
scroll to position [311, 0]
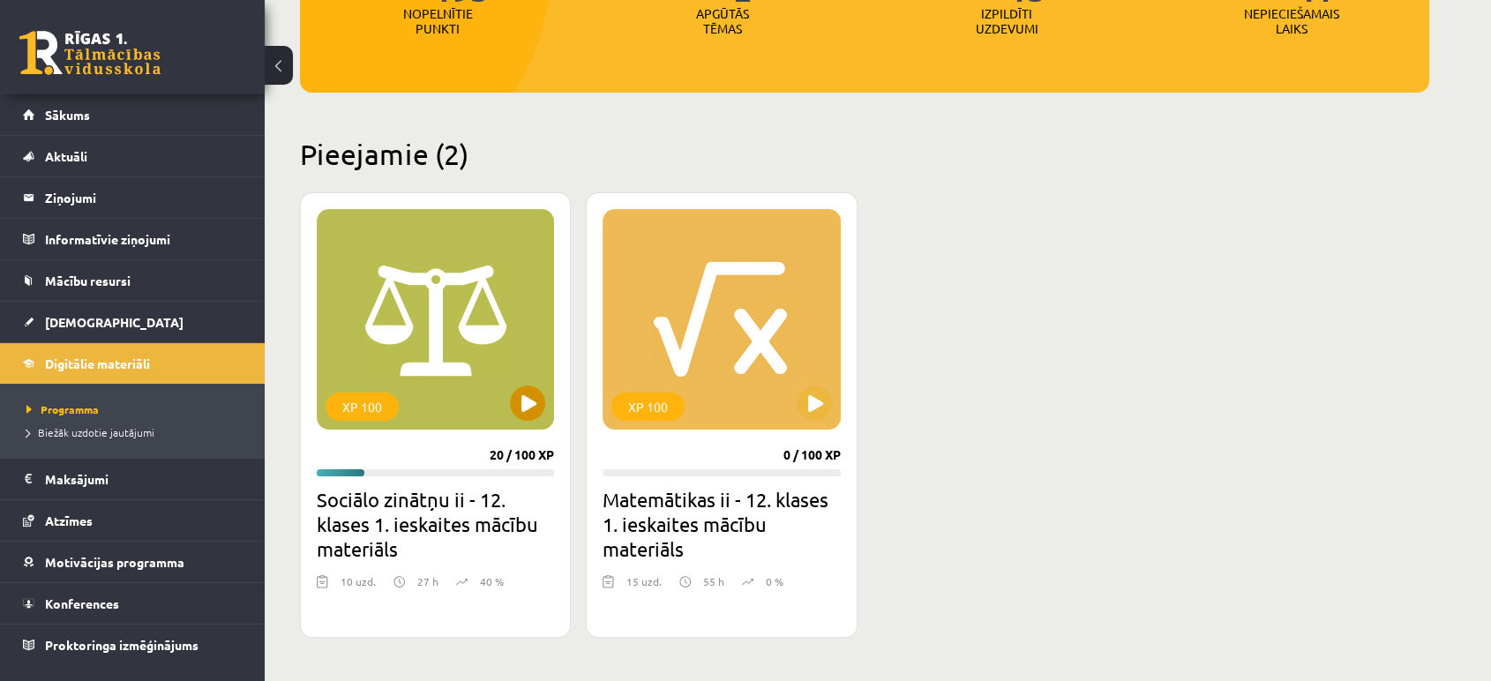
click at [438, 346] on div "XP 100" at bounding box center [435, 319] width 237 height 221
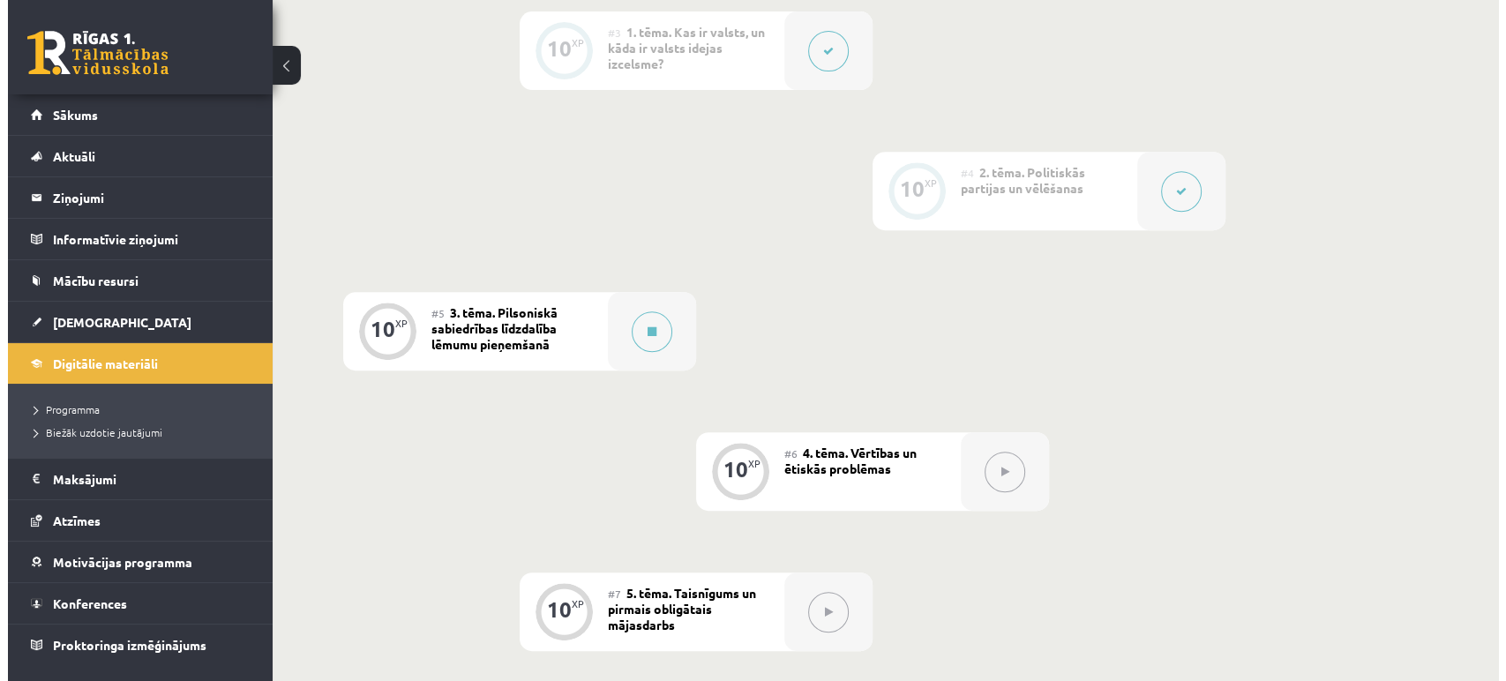
scroll to position [791, 0]
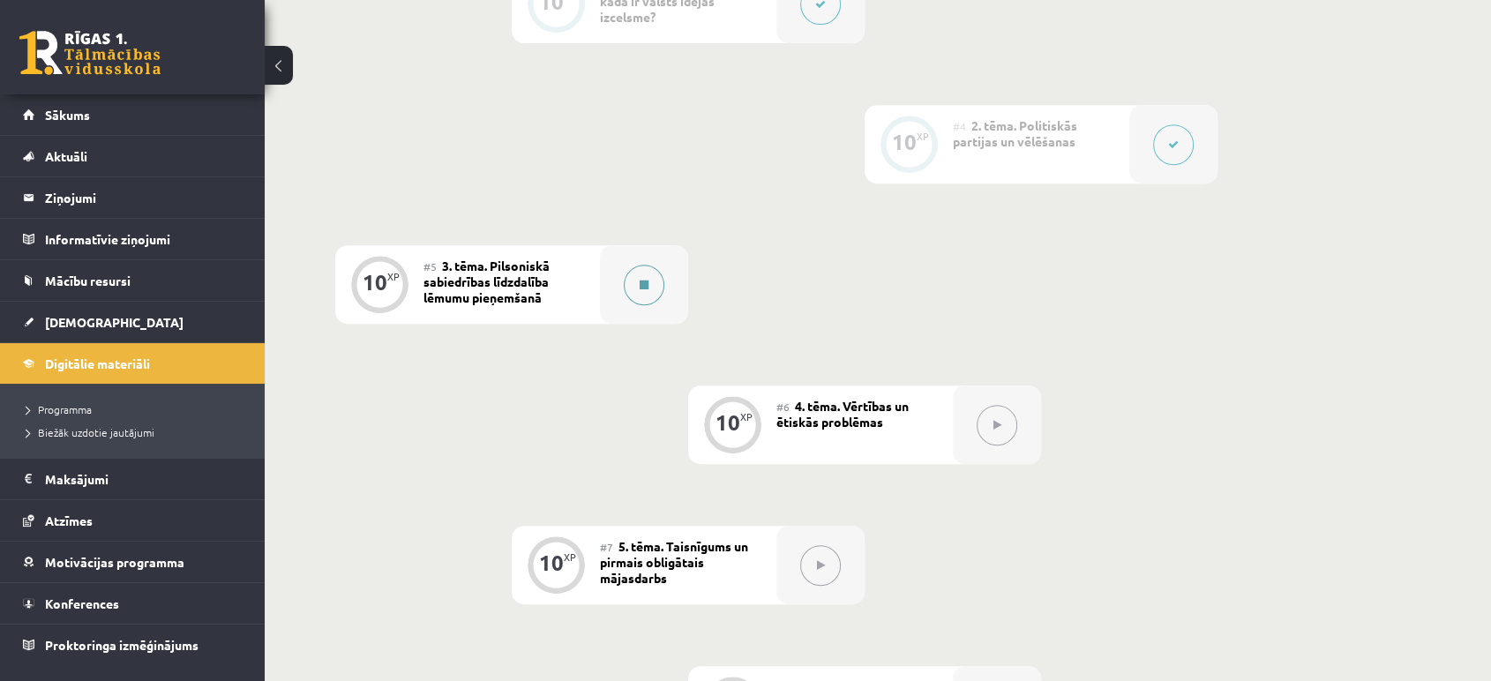
click at [644, 284] on icon at bounding box center [644, 285] width 9 height 11
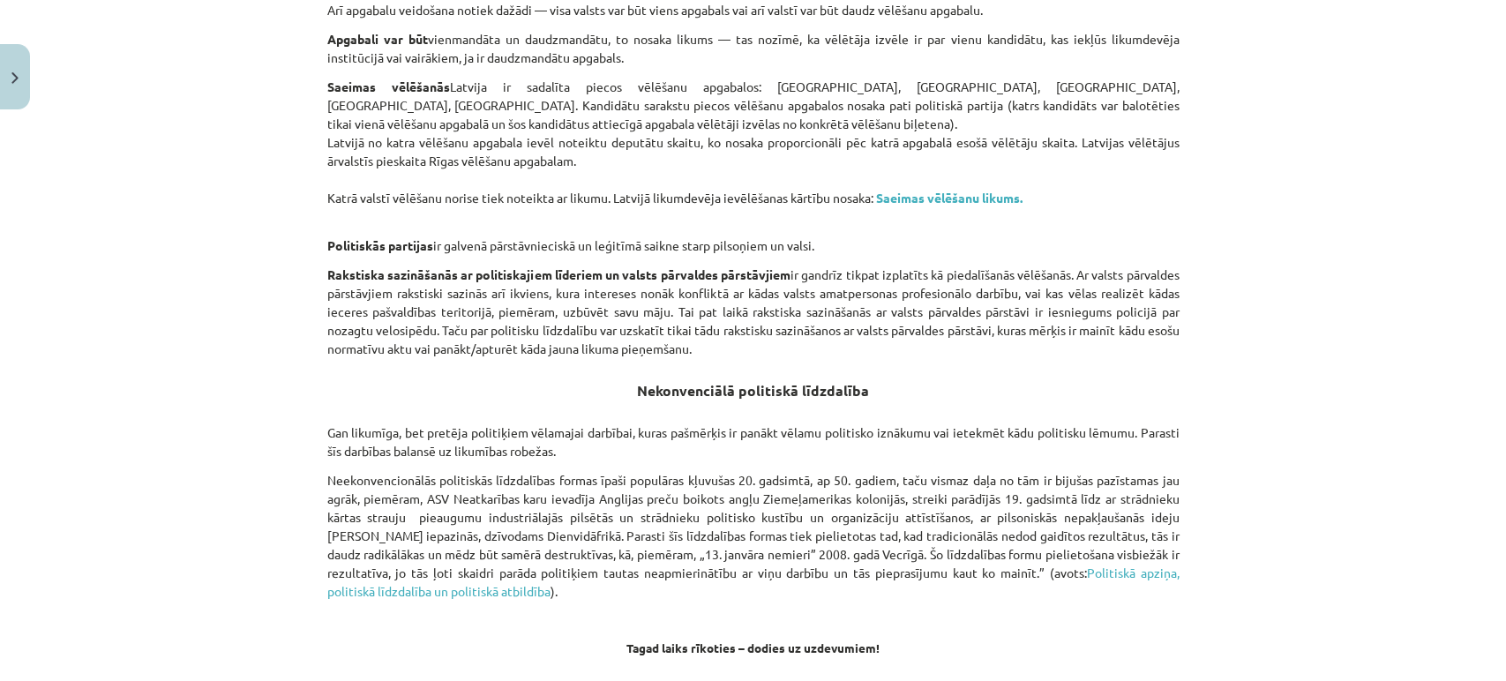
scroll to position [1195, 0]
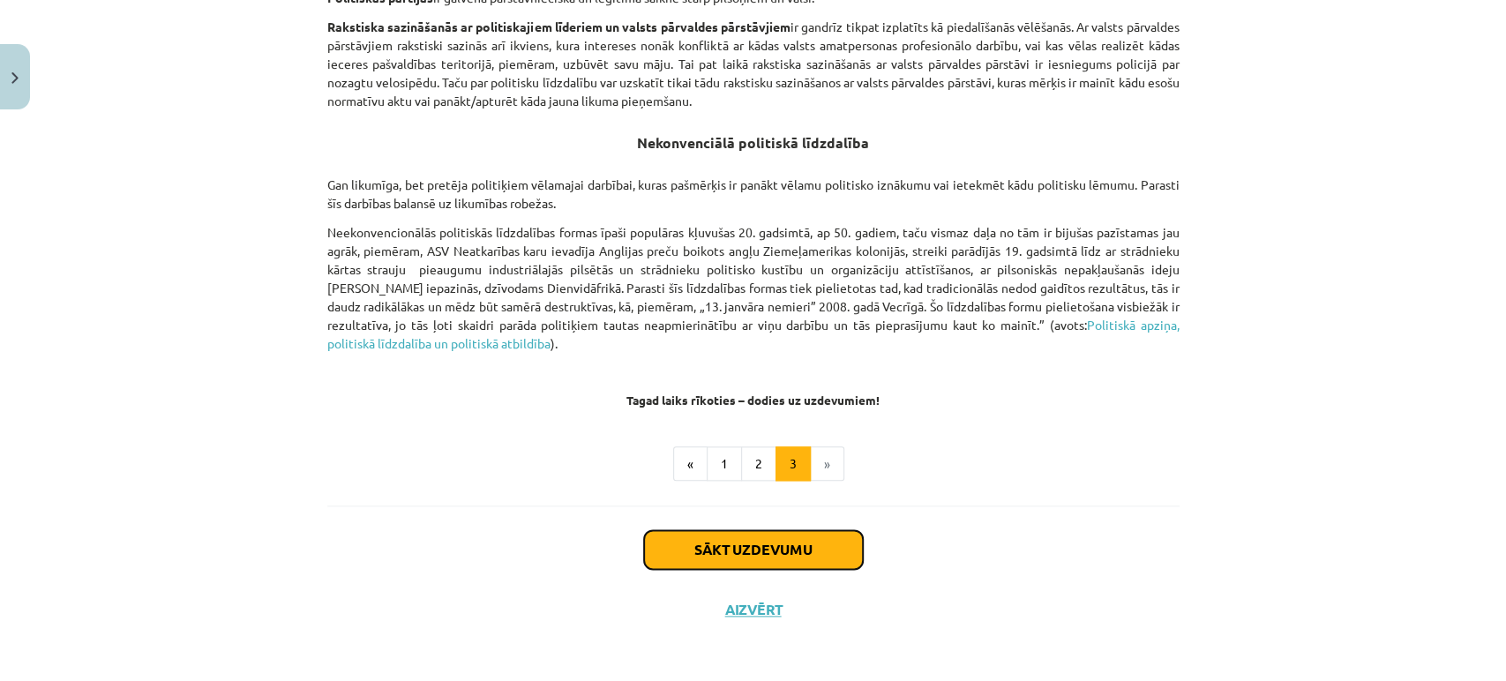
click at [815, 539] on button "Sākt uzdevumu" at bounding box center [753, 549] width 219 height 39
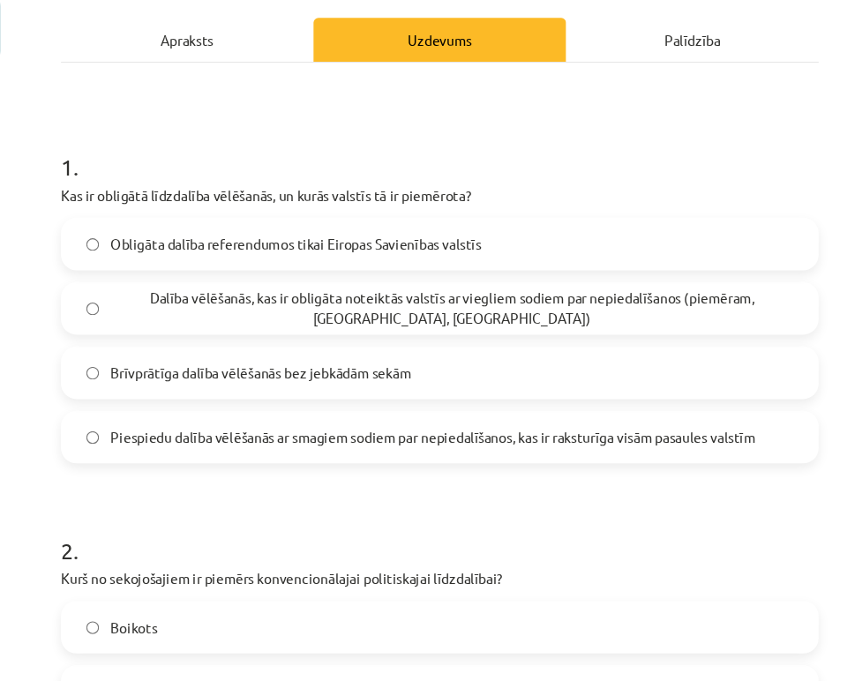
scroll to position [228, 0]
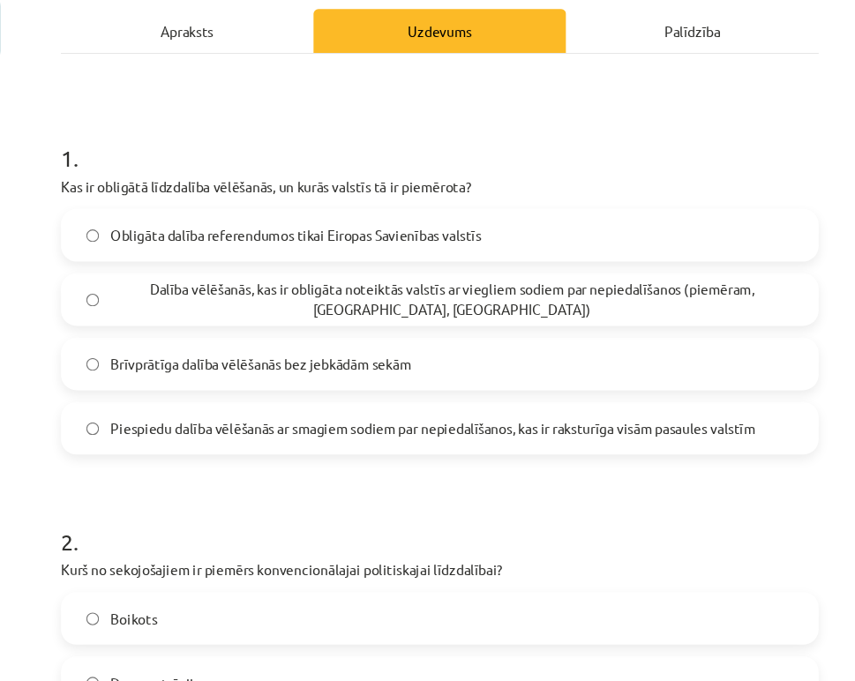
click at [401, 319] on span "Dalība vēlēšanās, kas ir obligāta noteiktās valstīs ar viegliem sodiem par nepi…" at bounding box center [439, 321] width 618 height 37
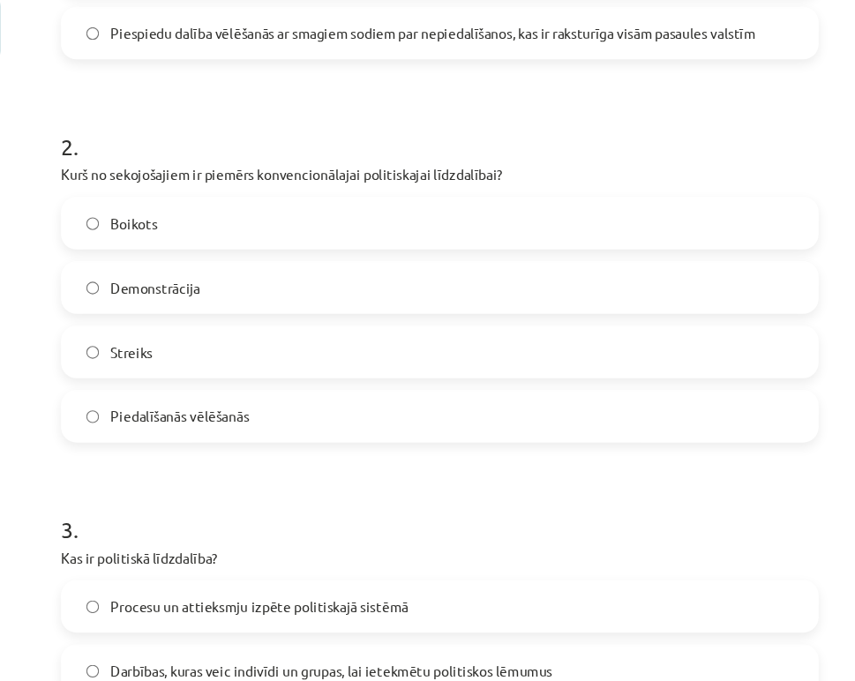
scroll to position [586, 0]
click at [234, 438] on label "Piedalīšanās vēlēšanās" at bounding box center [427, 428] width 682 height 44
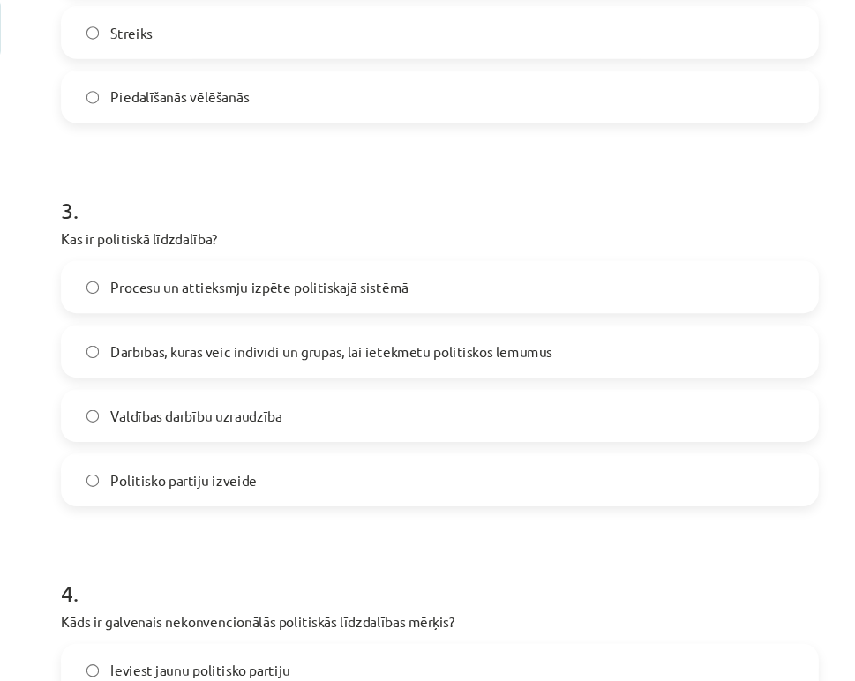
scroll to position [910, 0]
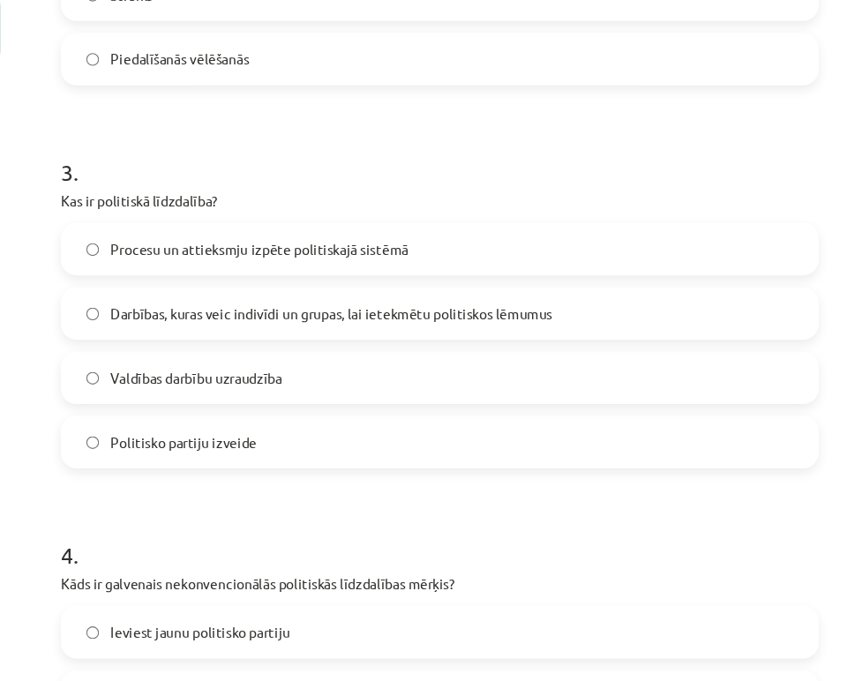
click at [279, 333] on span "Darbības, kuras veic indivīdi un grupas, lai ietekmētu politiskos lēmumus" at bounding box center [330, 335] width 400 height 19
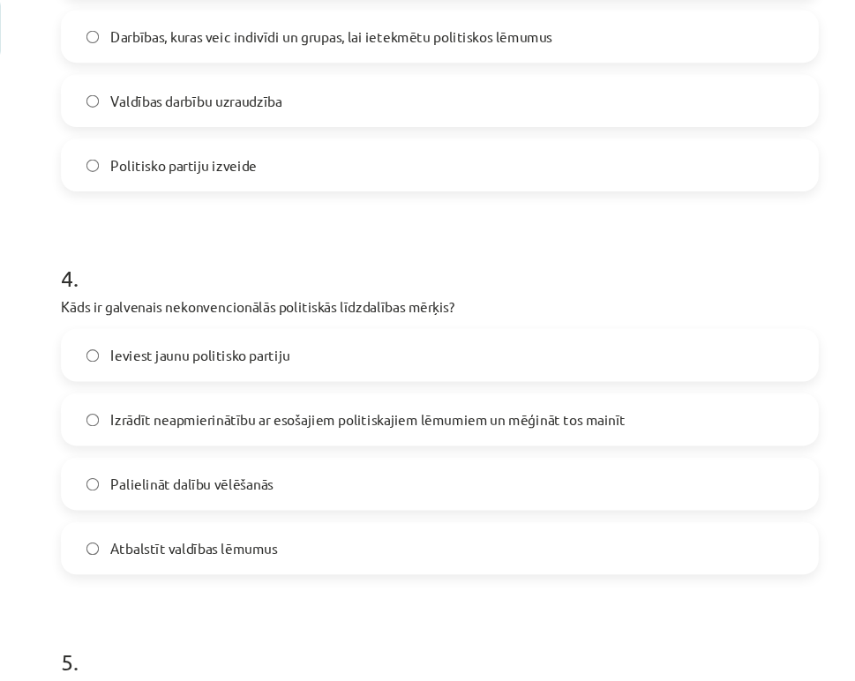
scroll to position [1161, 0]
click at [304, 416] on label "Izrādīt neapmierinātību ar esošajiem politiskajiem lēmumiem un mēģināt tos main…" at bounding box center [427, 430] width 682 height 44
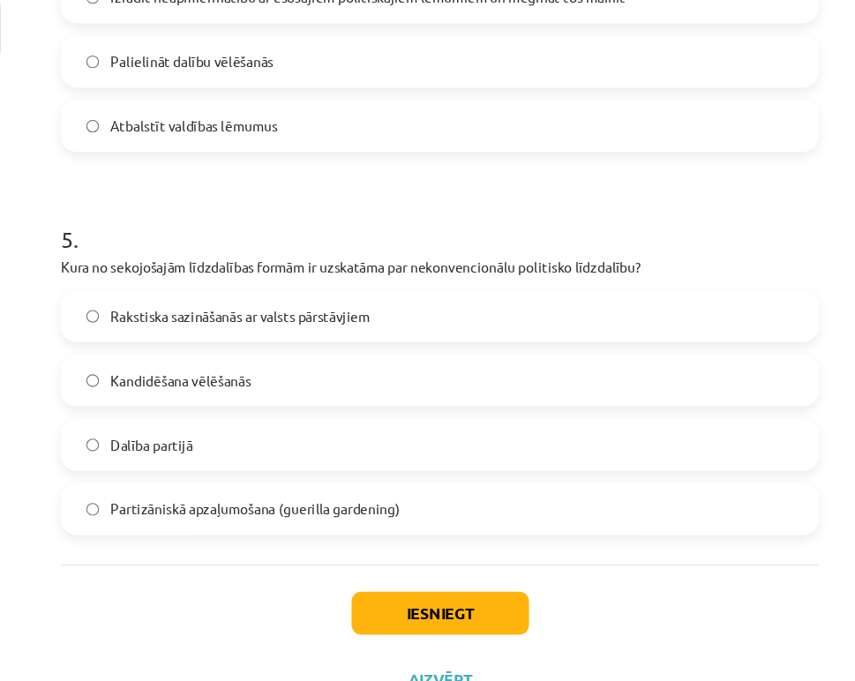
scroll to position [1543, 0]
click at [195, 511] on span "Partizāniskā apzaļumošana (guerilla gardening)" at bounding box center [261, 511] width 262 height 19
click at [395, 611] on button "Iesniegt" at bounding box center [428, 605] width 161 height 39
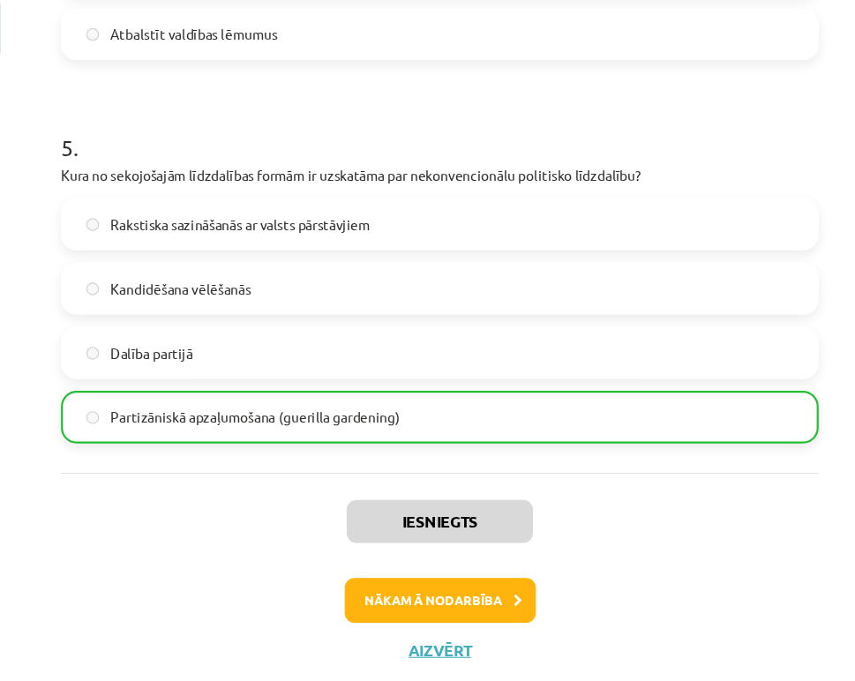
scroll to position [1656, 0]
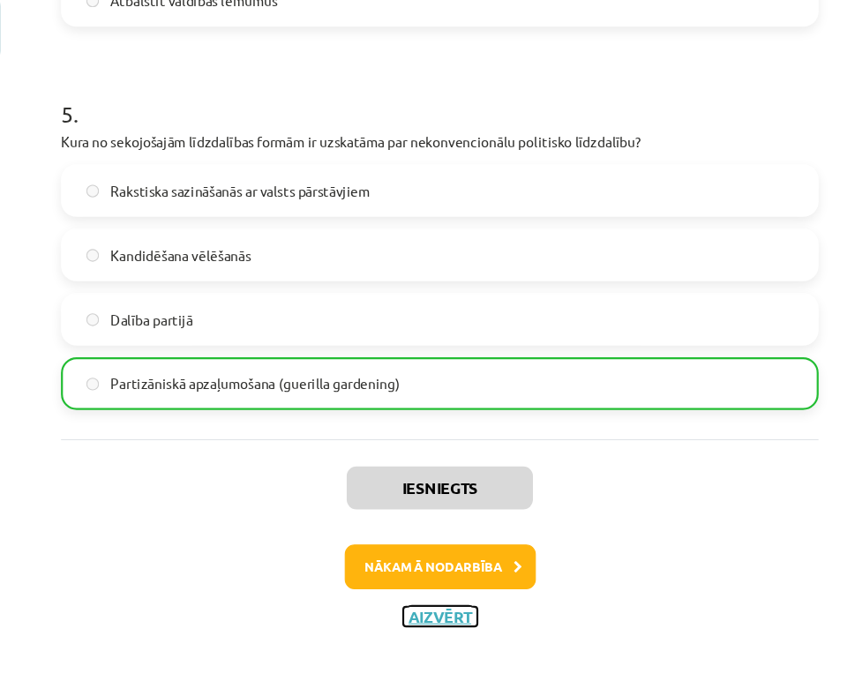
click at [420, 605] on button "Aizvērt" at bounding box center [427, 609] width 67 height 18
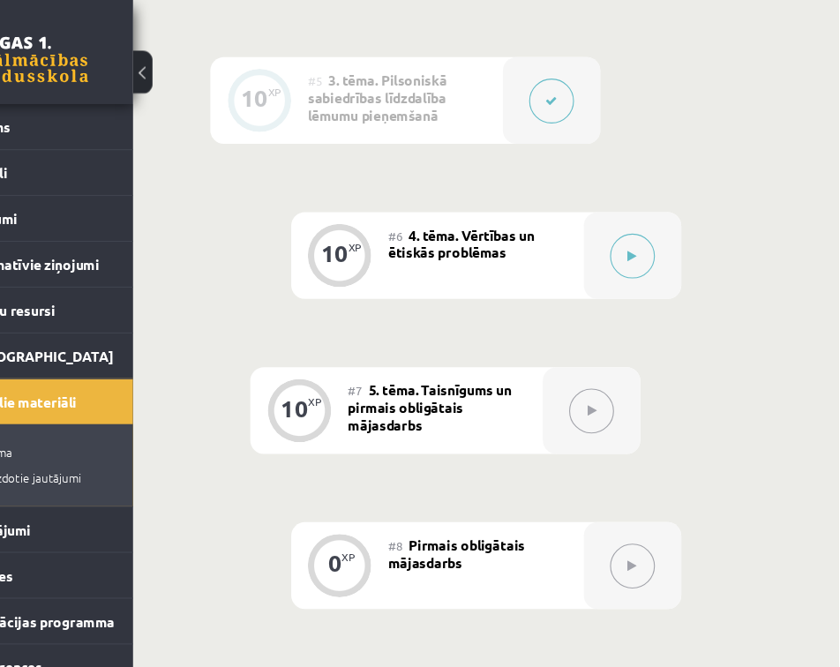
scroll to position [1096, 4]
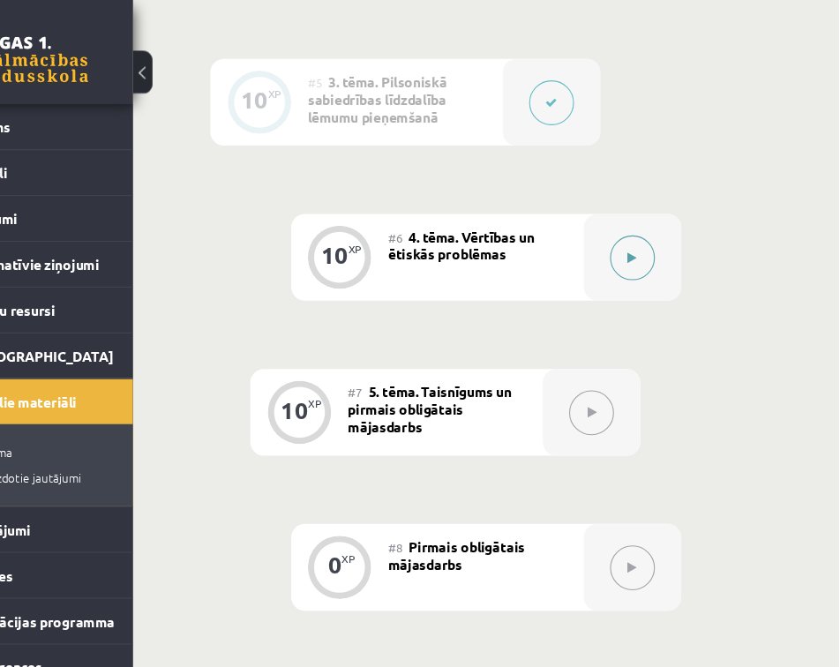
click at [655, 235] on icon at bounding box center [652, 233] width 8 height 11
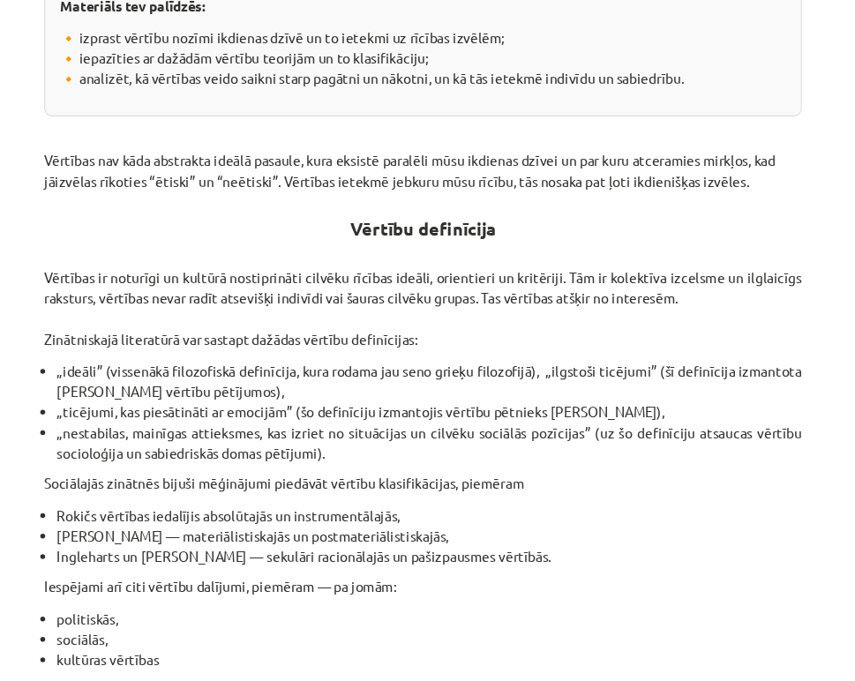
scroll to position [381, 0]
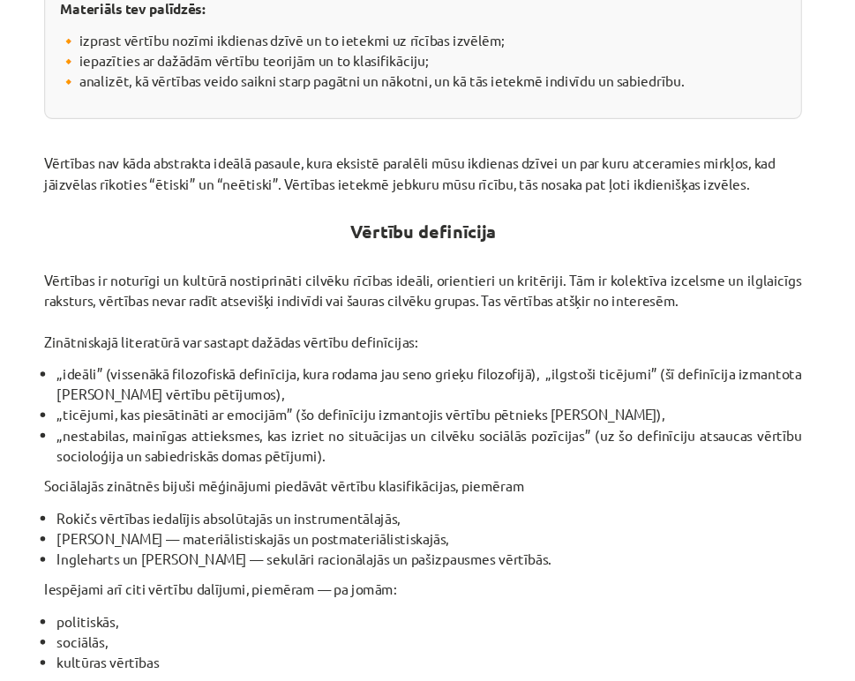
click at [265, 563] on li "Ingleharts un [PERSON_NAME] — sekulāri racionālajās un pašizpausmes vērtībās." at bounding box center [433, 570] width 674 height 19
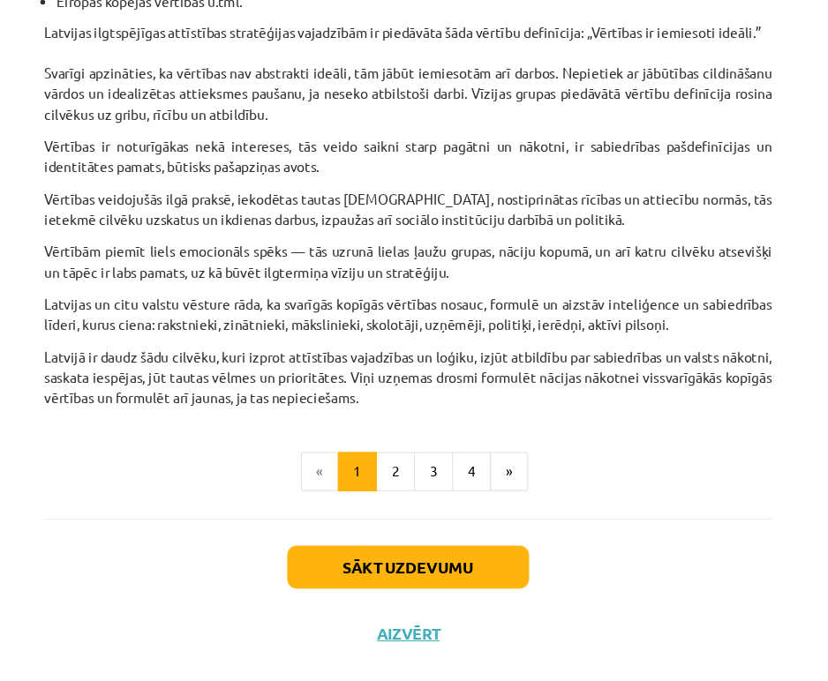
scroll to position [1075, 0]
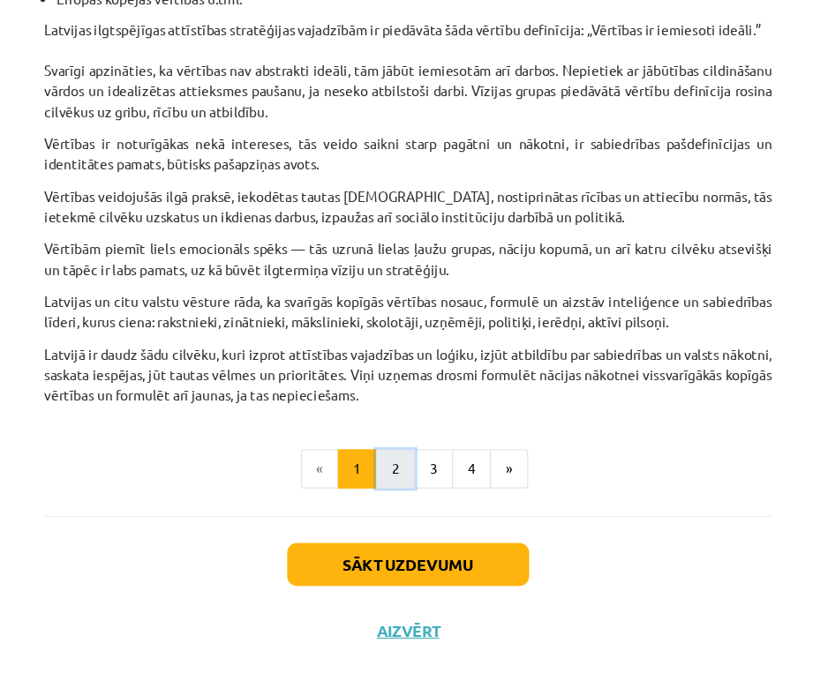
click at [394, 504] on button "2" at bounding box center [402, 488] width 35 height 35
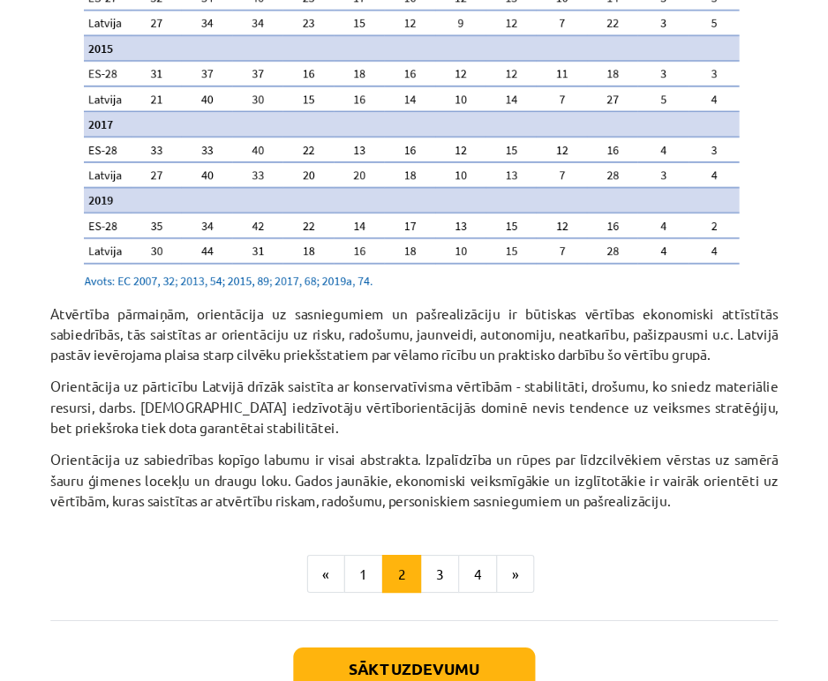
scroll to position [1935, 0]
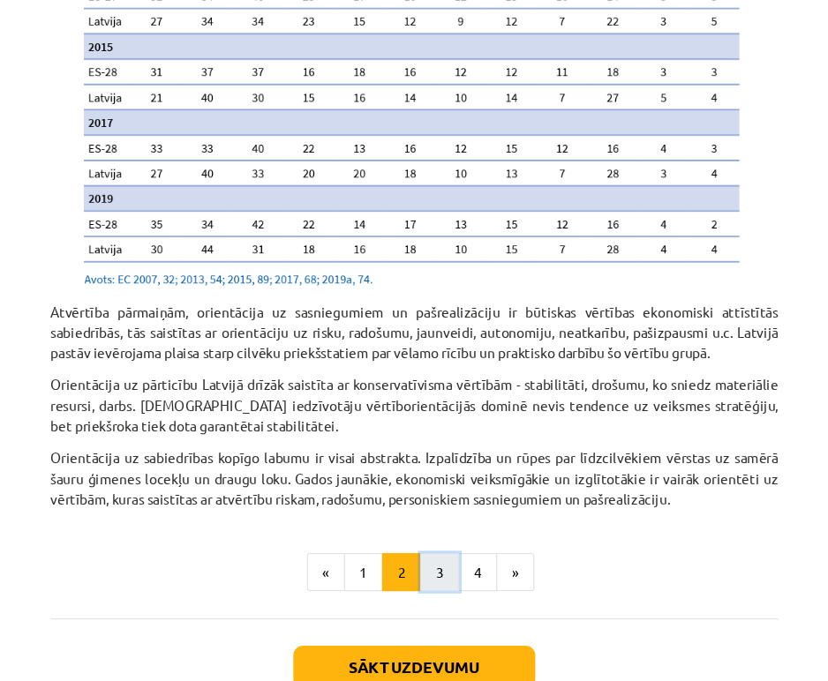
click at [424, 597] on button "3" at bounding box center [436, 579] width 35 height 35
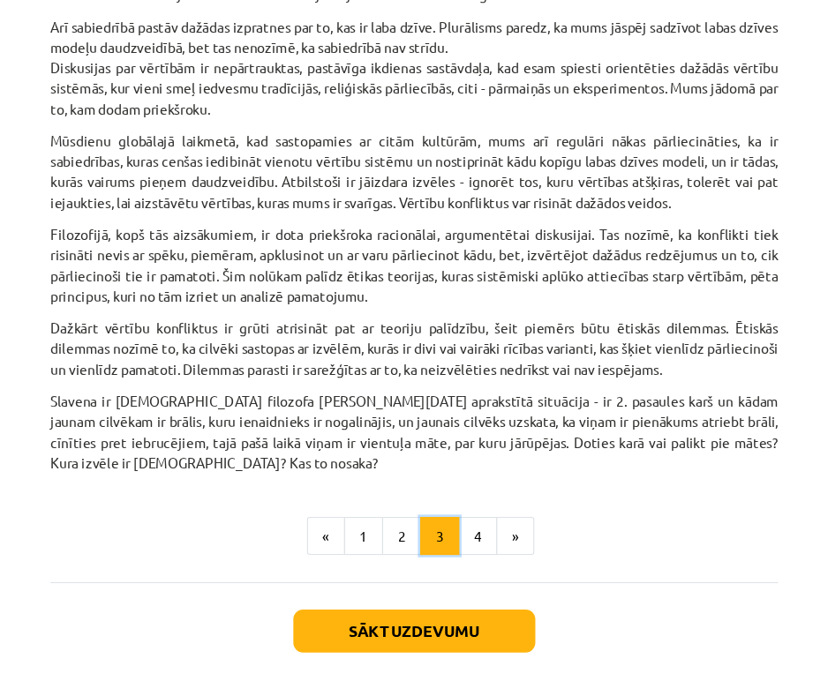
scroll to position [708, 0]
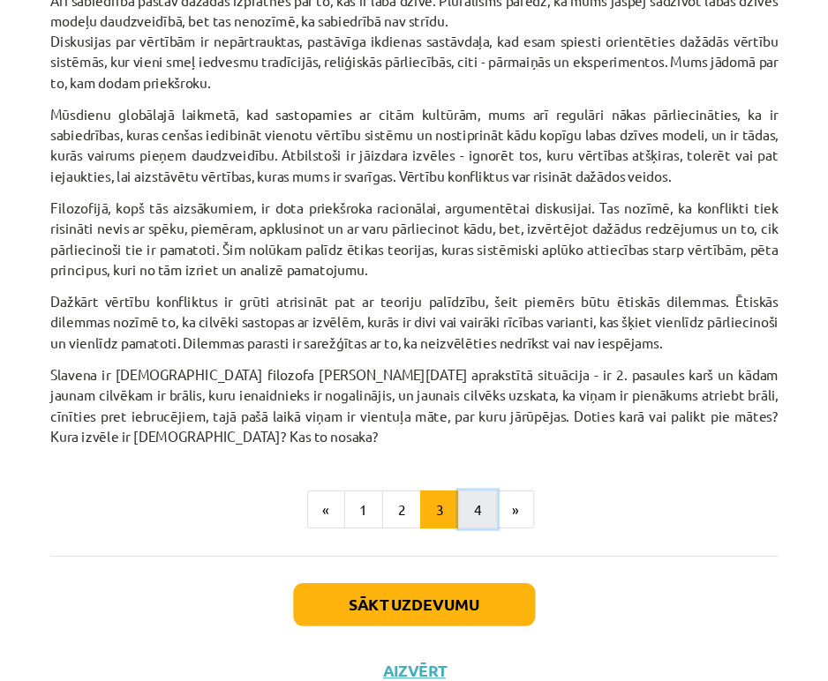
click at [469, 476] on button "4" at bounding box center [470, 461] width 35 height 35
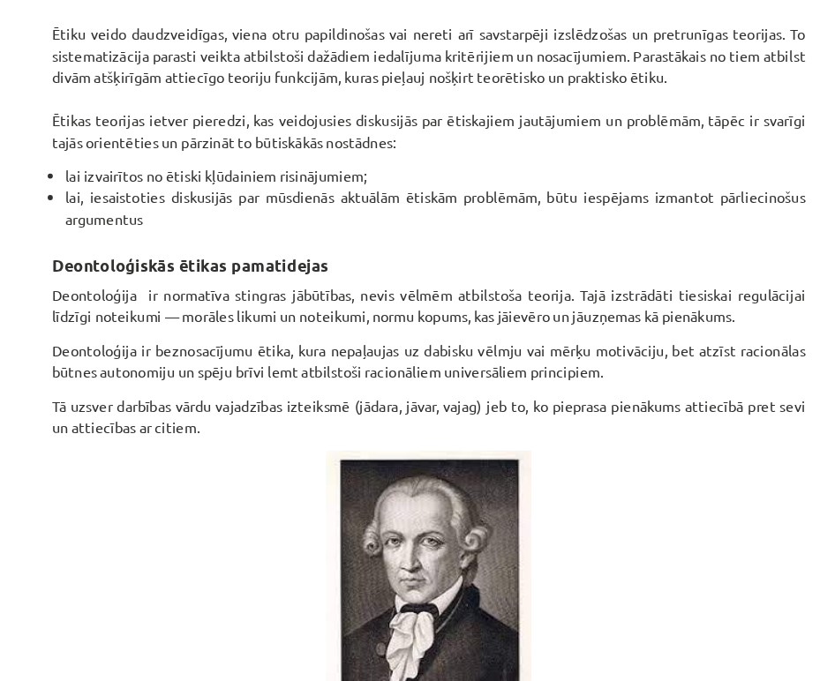
scroll to position [1096, 0]
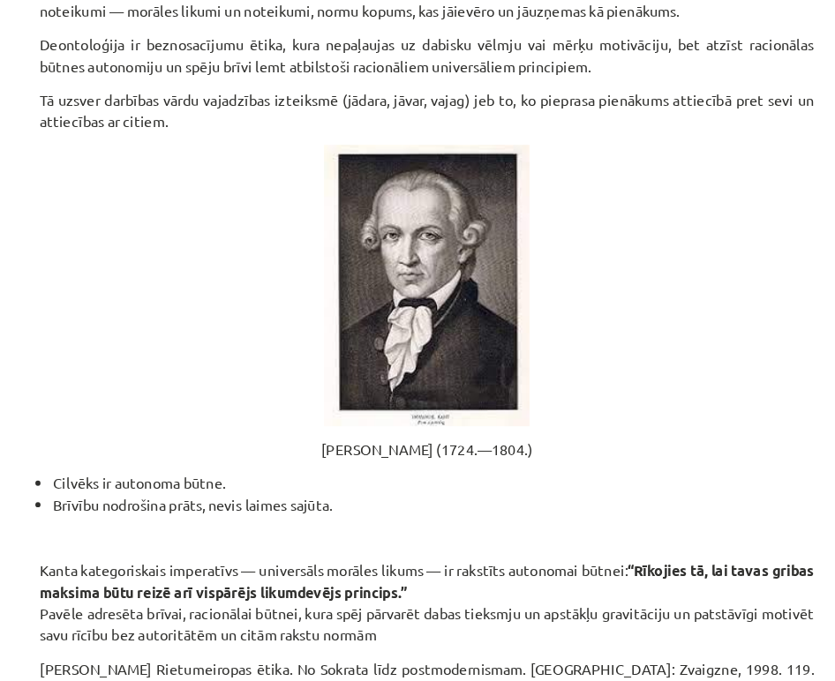
click at [264, 332] on p at bounding box center [417, 258] width 665 height 242
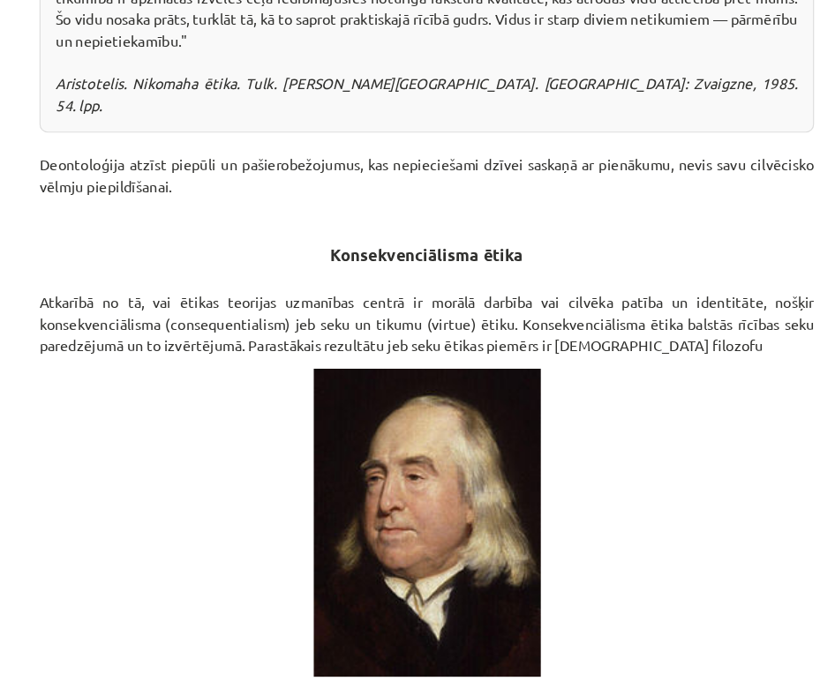
scroll to position [2233, 0]
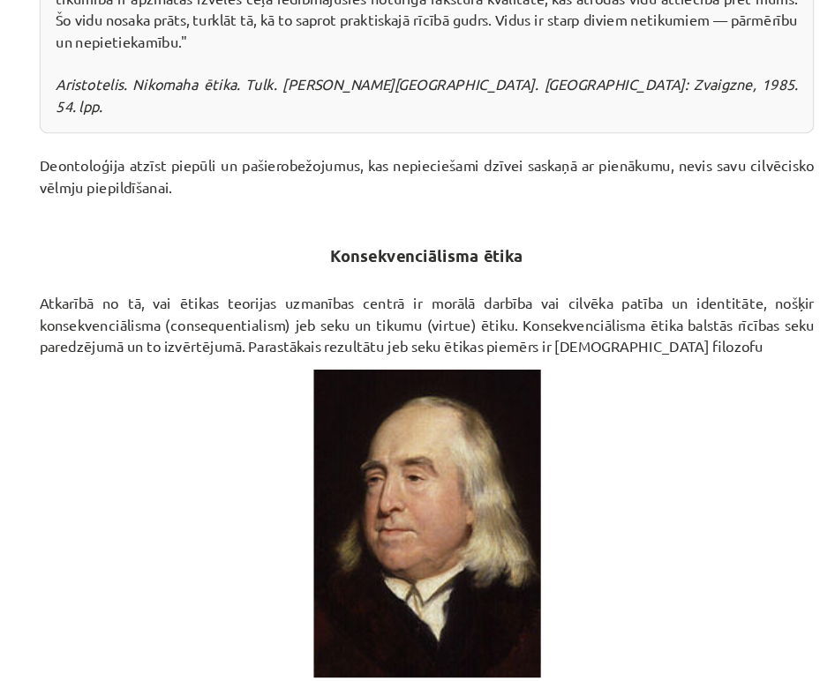
click at [611, 264] on p "Atkarībā no tā, vai ētikas teorijas uzmanības centrā ir morālā darbība vai cilv…" at bounding box center [417, 292] width 665 height 56
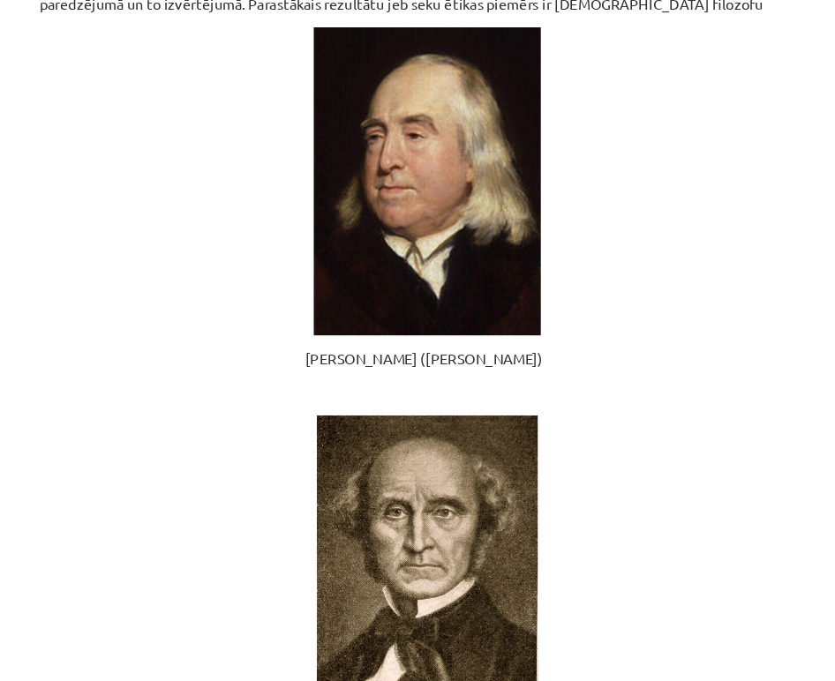
scroll to position [2527, 0]
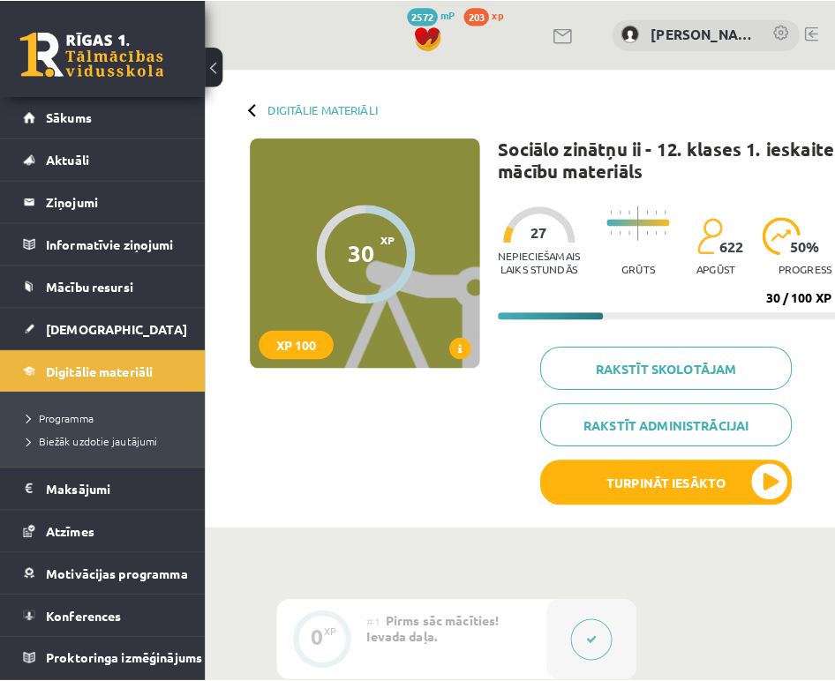
scroll to position [1096, 0]
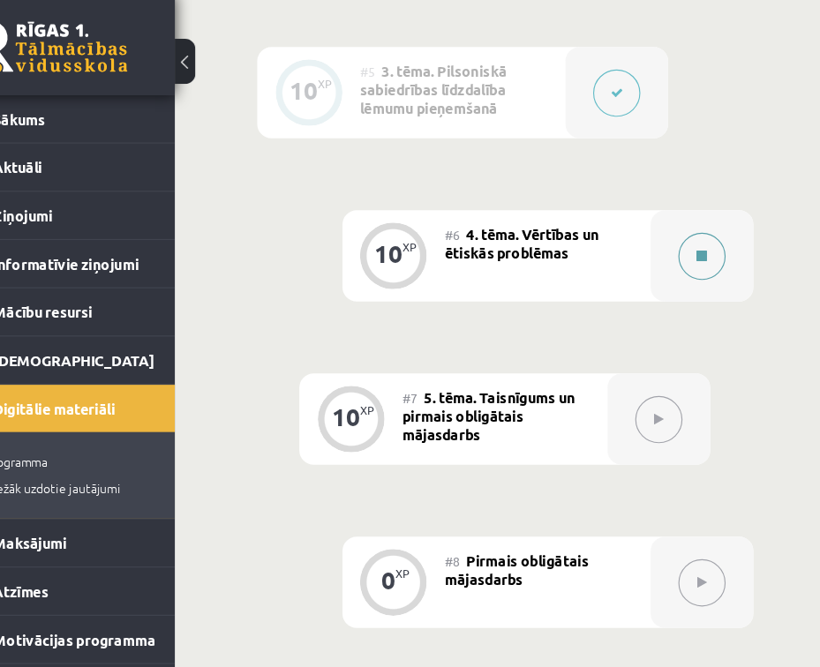
click at [656, 228] on icon at bounding box center [653, 233] width 9 height 11
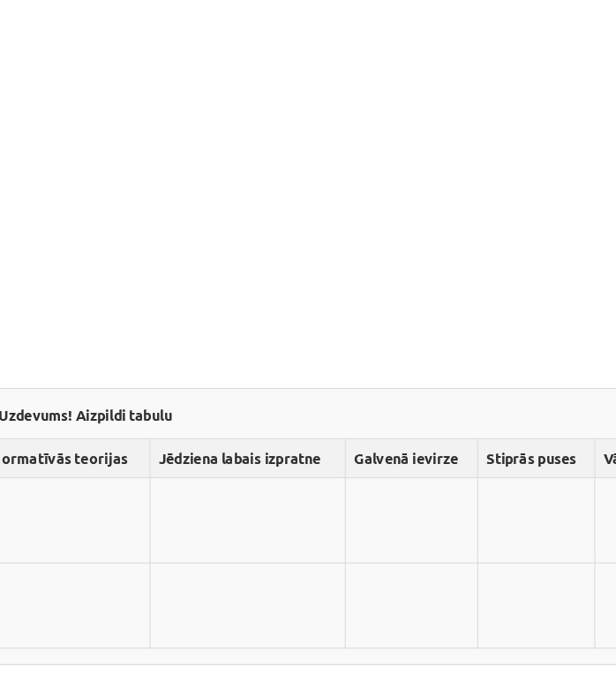
scroll to position [6278, 0]
